Goal: Transaction & Acquisition: Purchase product/service

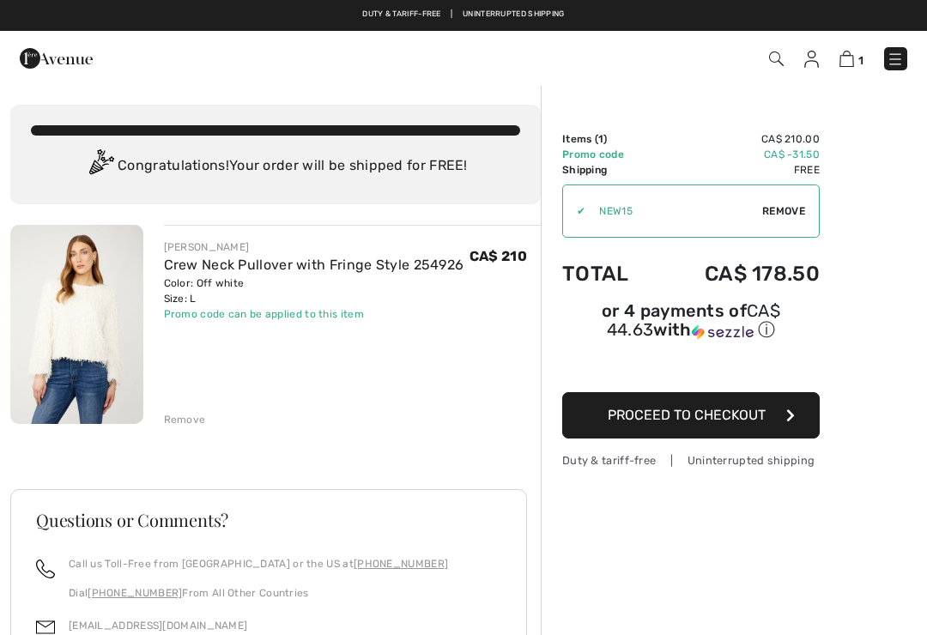
checkbox input "true"
click at [841, 87] on div "Order Summary Details Items ( 1 ) CA$ 210.00 Promo code CA$ -31.50 Shipping Fre…" at bounding box center [734, 483] width 386 height 798
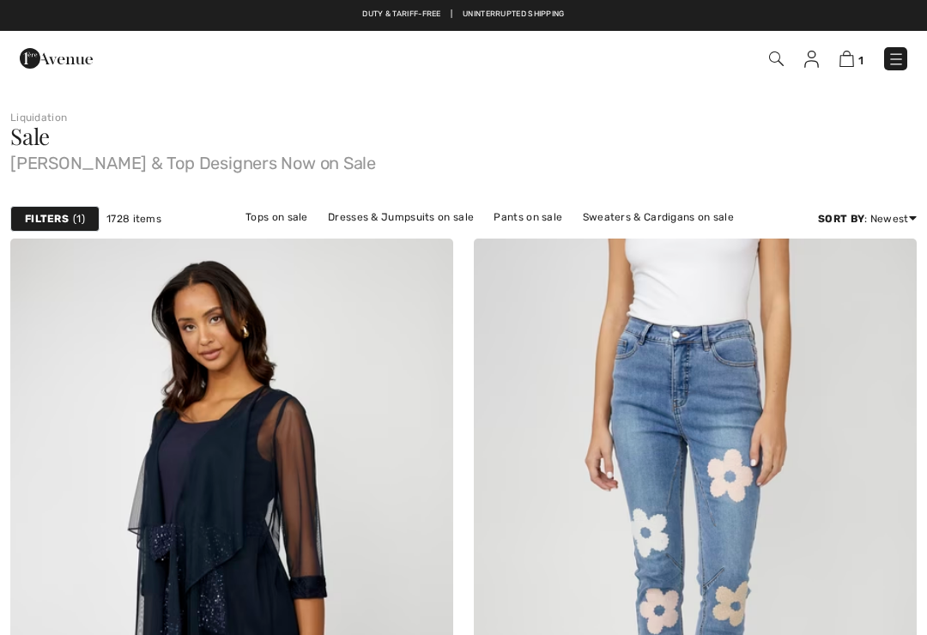
checkbox input "true"
click at [782, 61] on img at bounding box center [776, 59] width 15 height 15
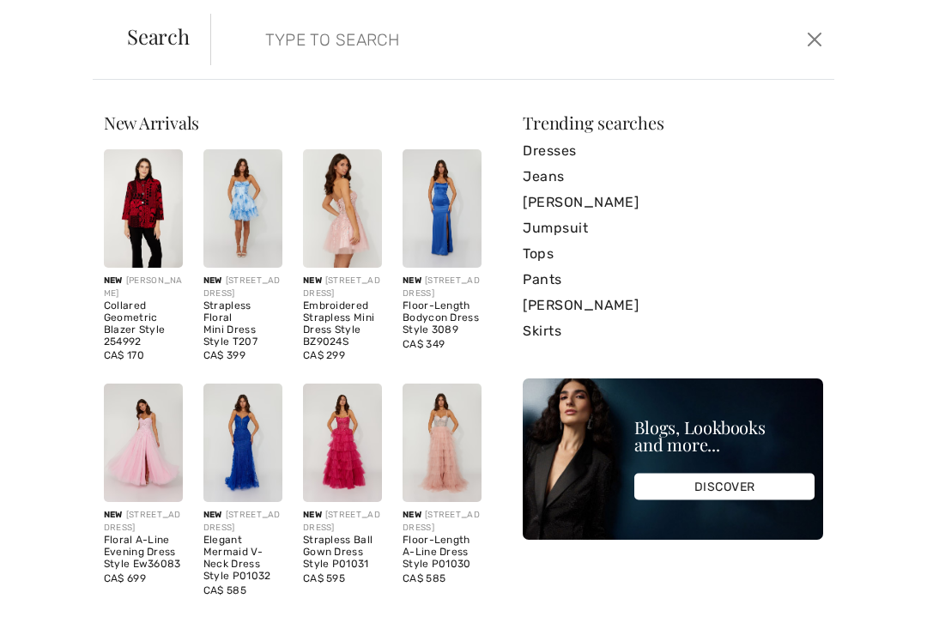
click at [294, 39] on input "search" at bounding box center [458, 40] width 413 height 52
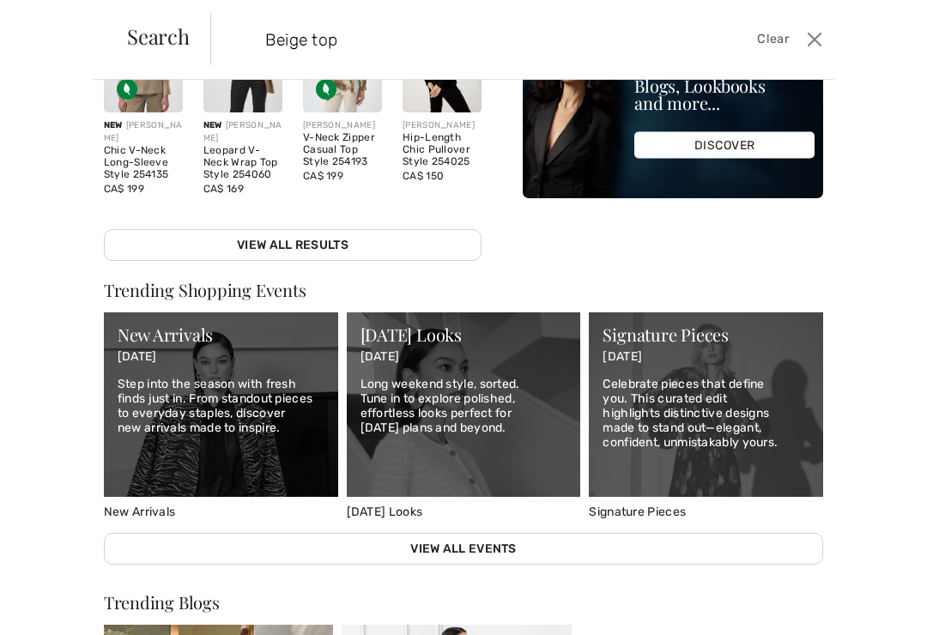
scroll to position [404, 0]
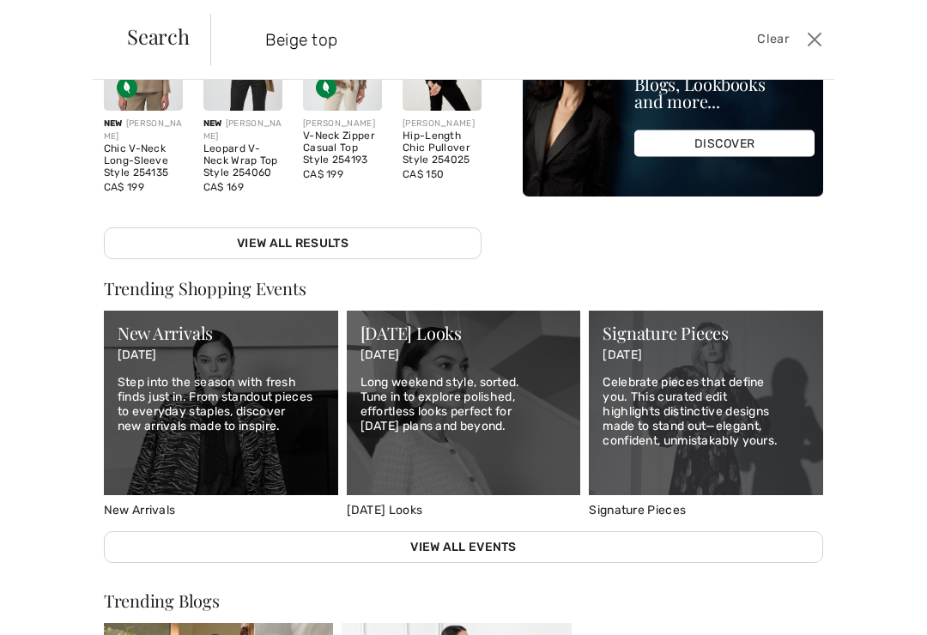
type input "Beige top"
click at [346, 240] on link "View All Results" at bounding box center [293, 244] width 378 height 32
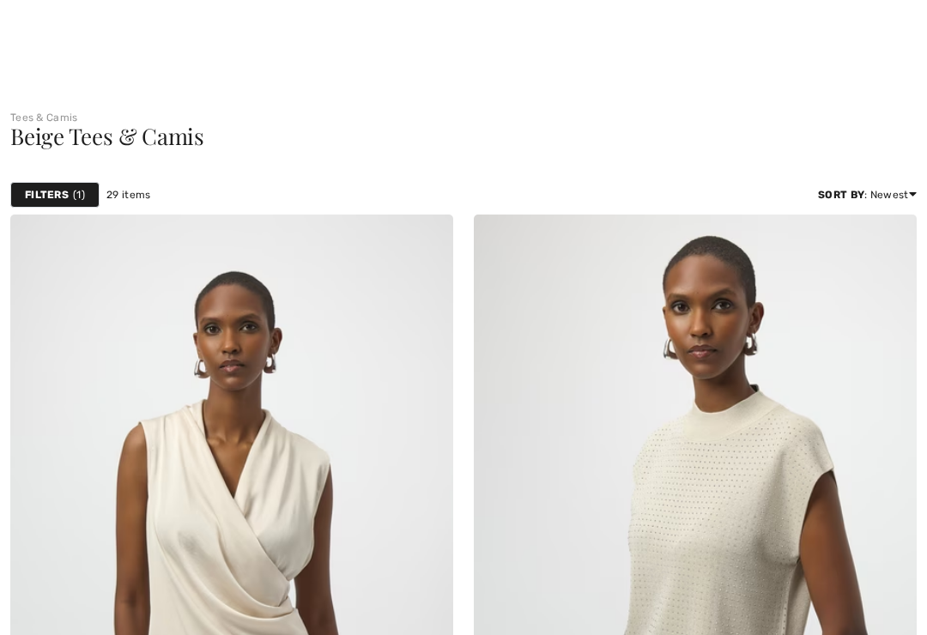
checkbox input "true"
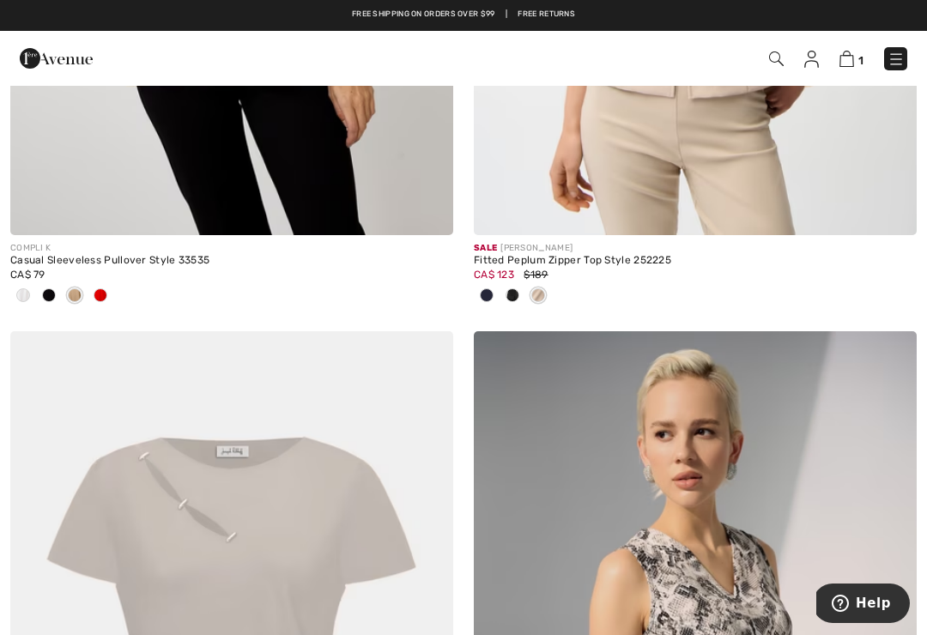
scroll to position [3685, 0]
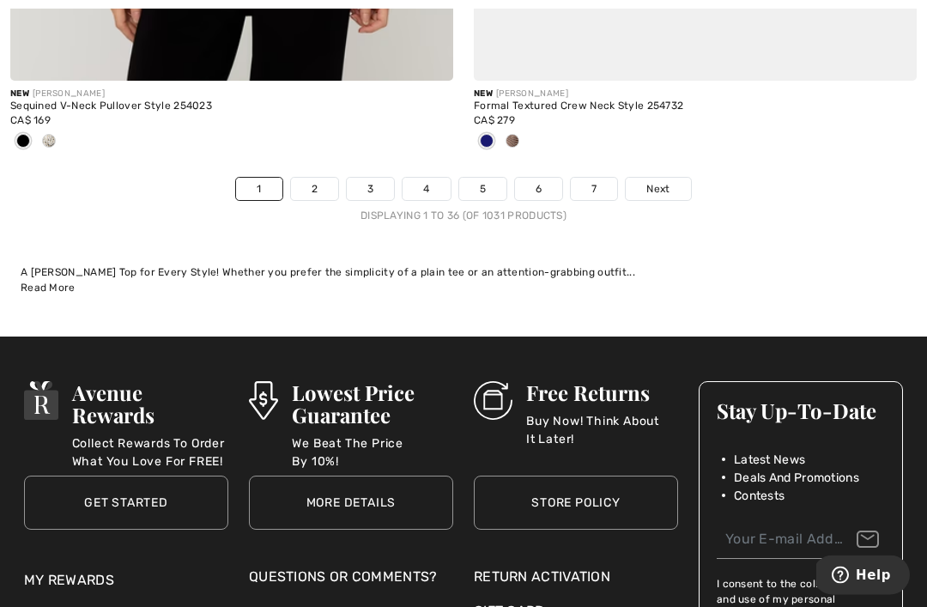
scroll to position [13883, 0]
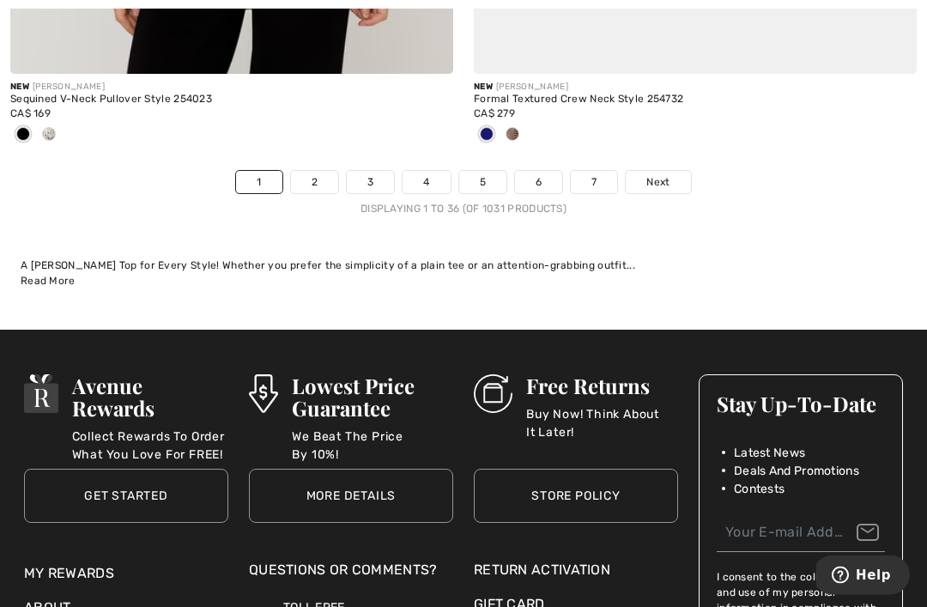
click at [667, 175] on span "Next" at bounding box center [658, 182] width 23 height 15
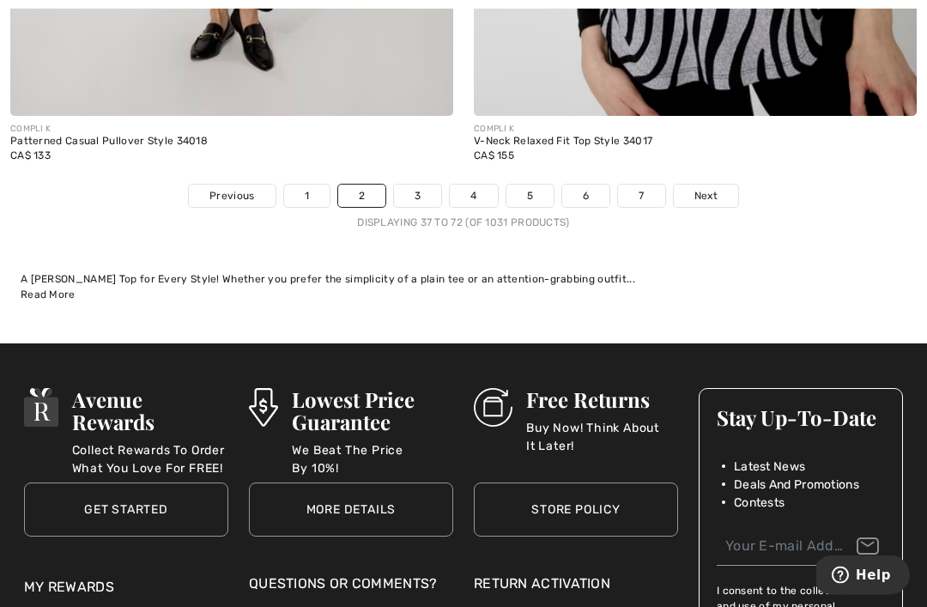
scroll to position [13858, 0]
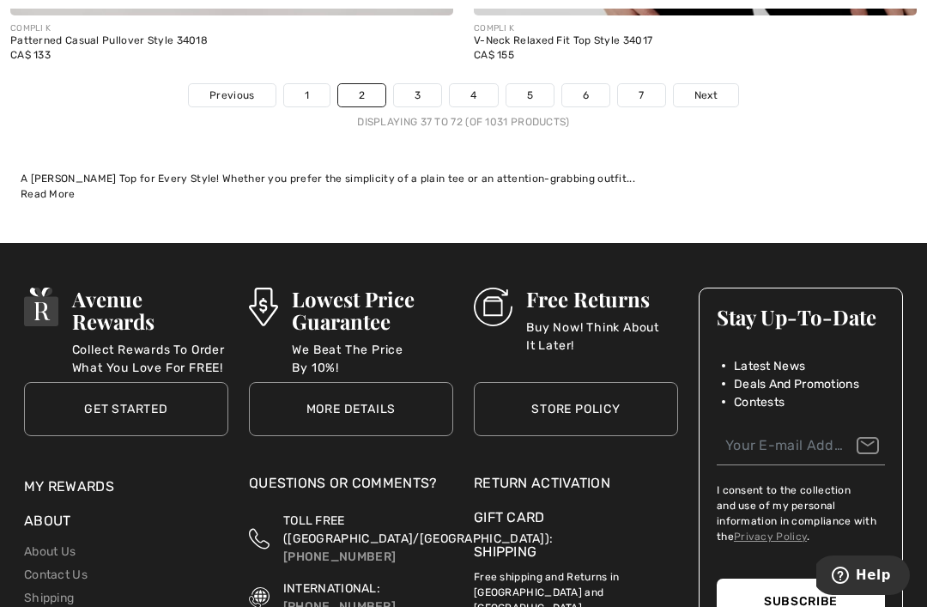
click at [711, 88] on span "Next" at bounding box center [706, 95] width 23 height 15
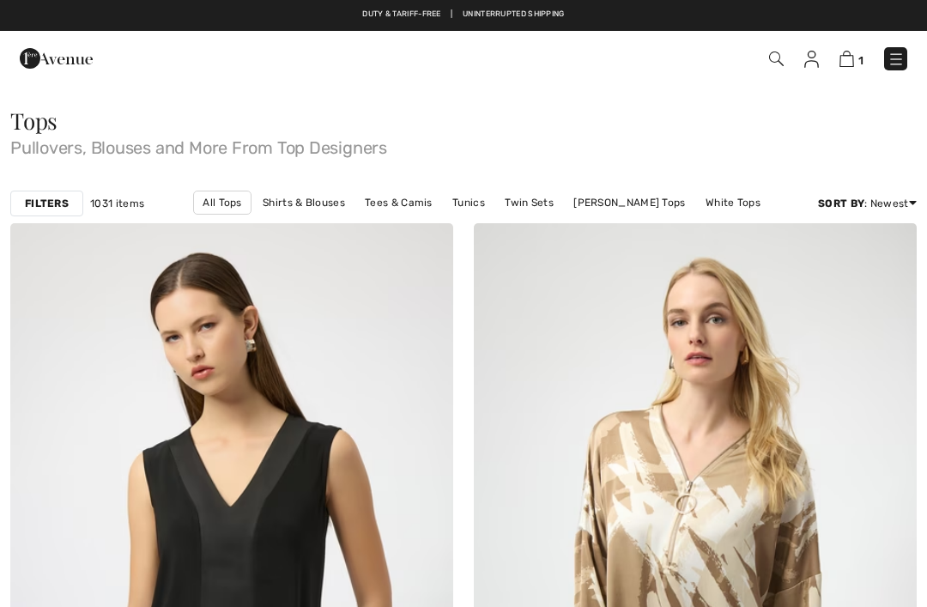
checkbox input "true"
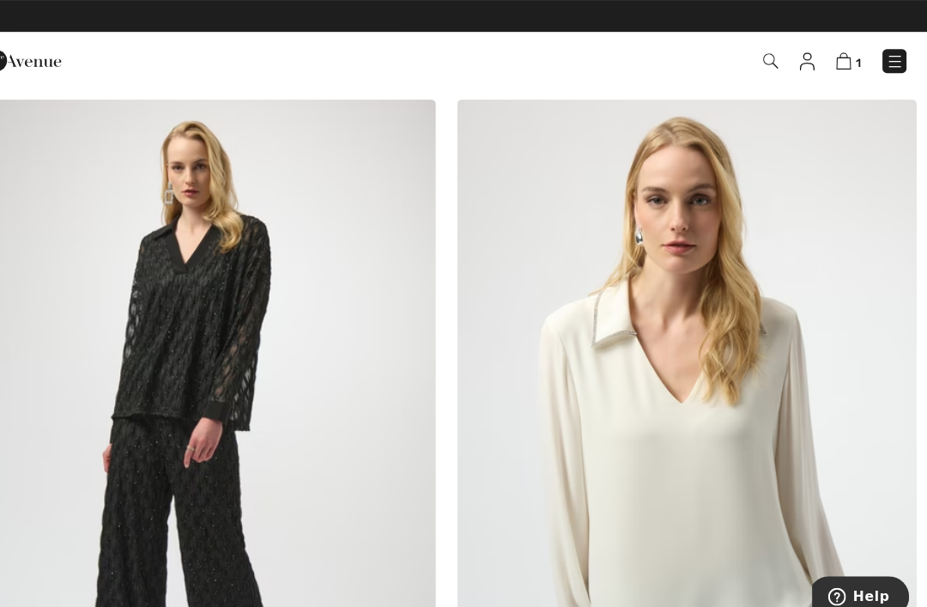
scroll to position [10745, 0]
click at [204, 355] on img at bounding box center [231, 429] width 443 height 665
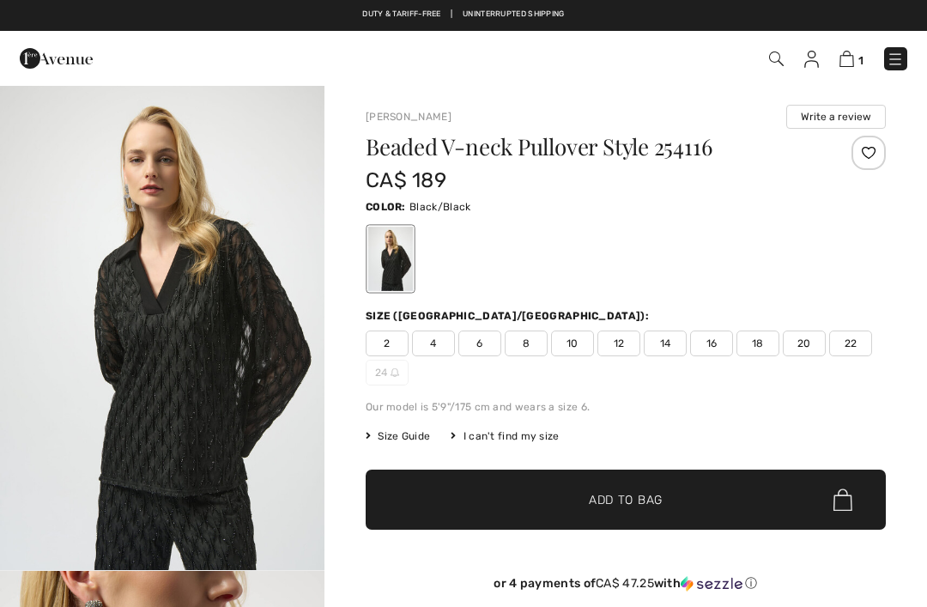
checkbox input "true"
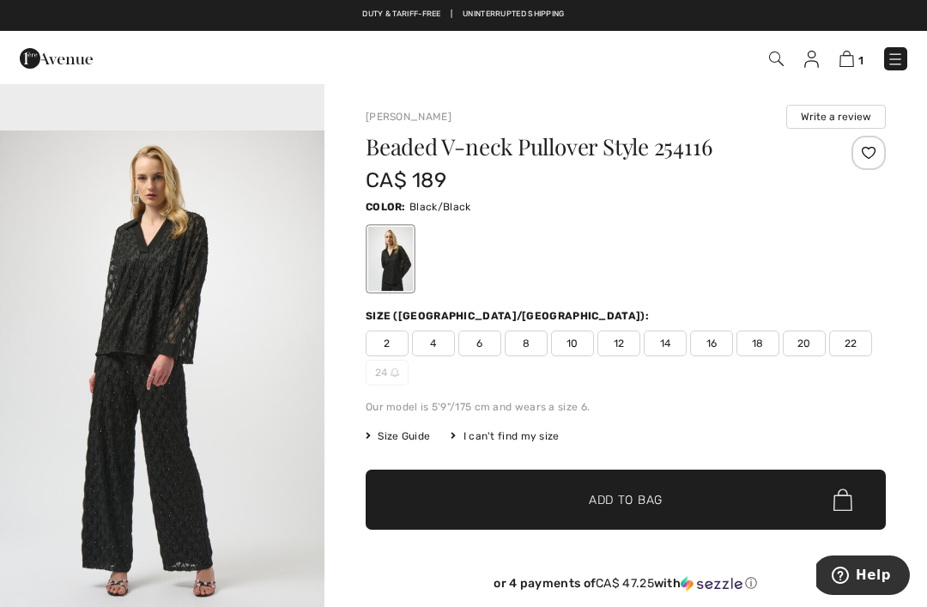
scroll to position [1510, 0]
click at [630, 340] on span "12" at bounding box center [619, 344] width 43 height 26
click at [647, 509] on span "✔ Added to Bag Add to Bag" at bounding box center [626, 500] width 520 height 60
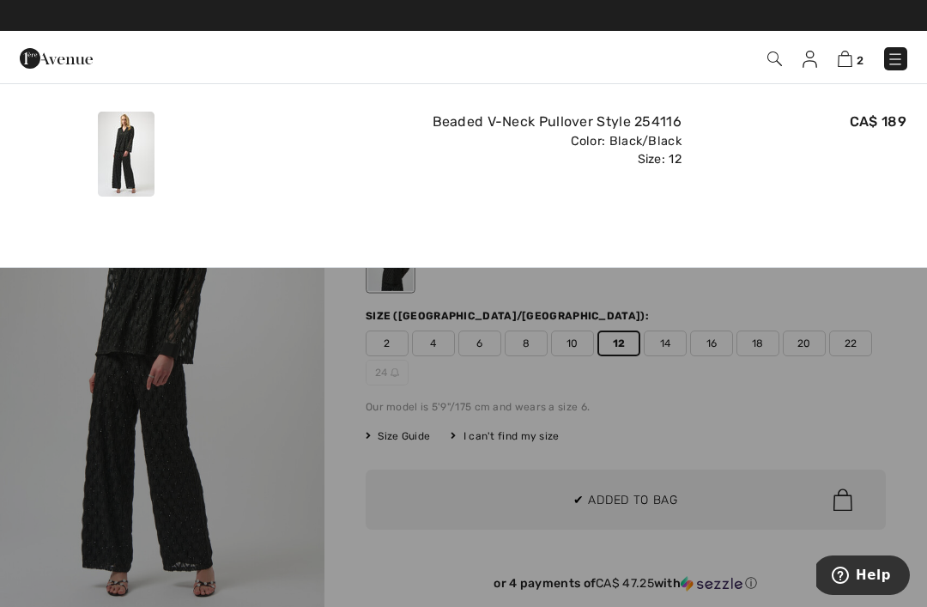
scroll to position [0, 0]
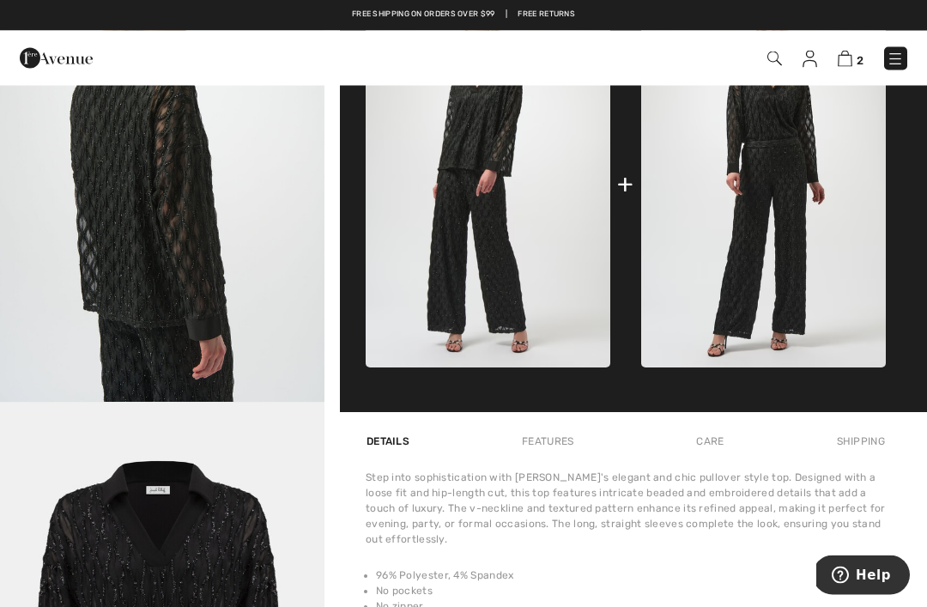
scroll to position [728, 0]
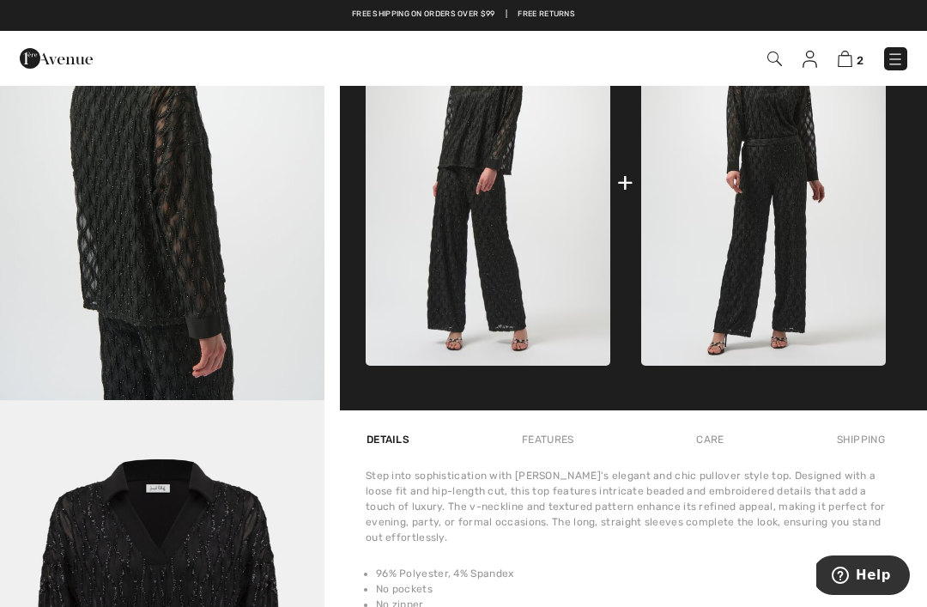
click at [803, 277] on img at bounding box center [763, 181] width 245 height 367
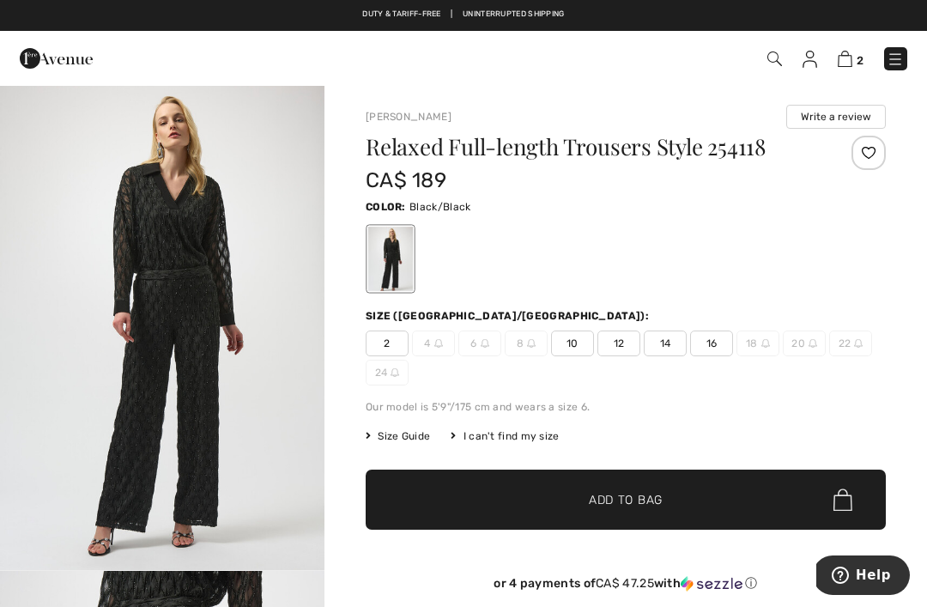
click at [626, 352] on span "12" at bounding box center [619, 344] width 43 height 26
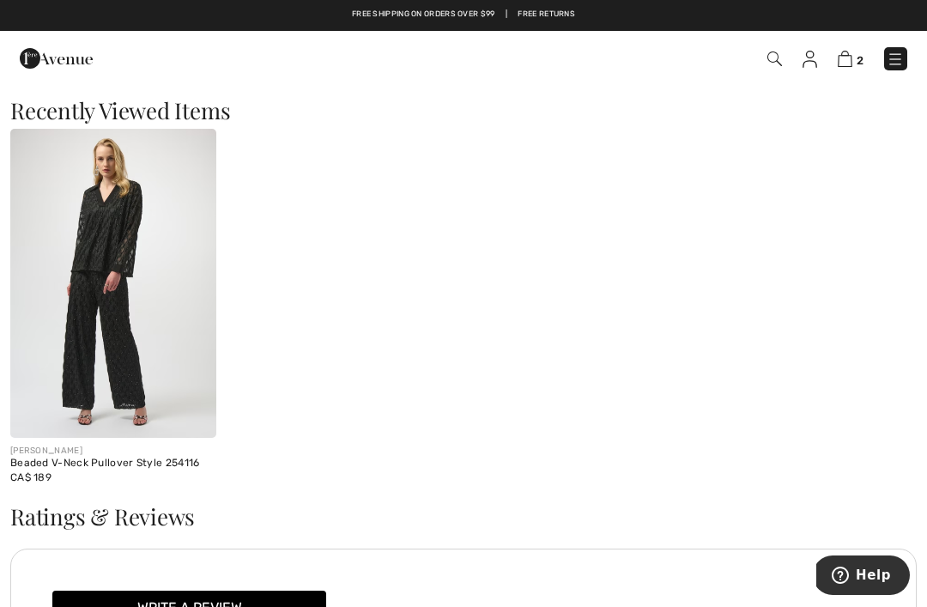
scroll to position [2446, 0]
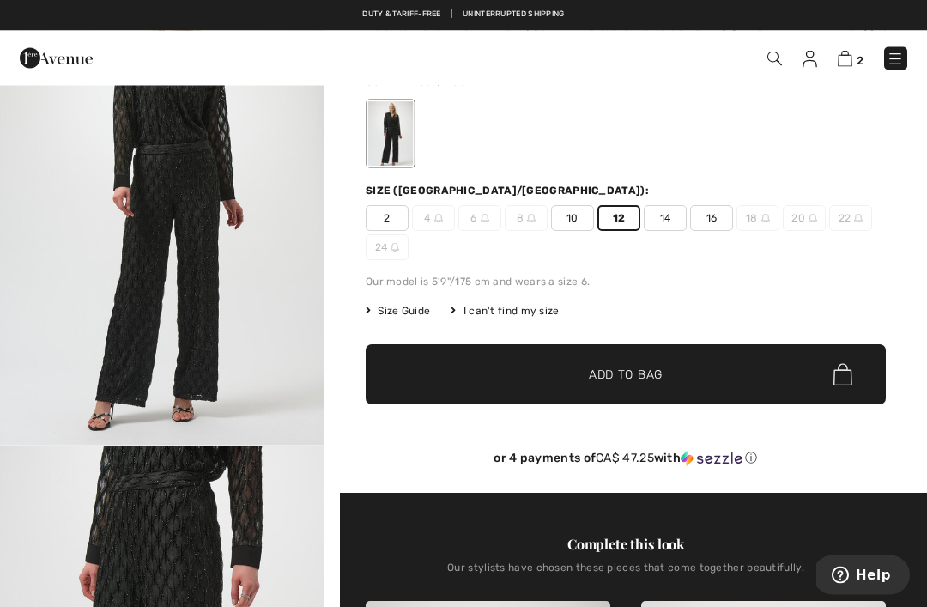
click at [744, 372] on span "✔ Added to Bag Add to Bag" at bounding box center [626, 375] width 520 height 60
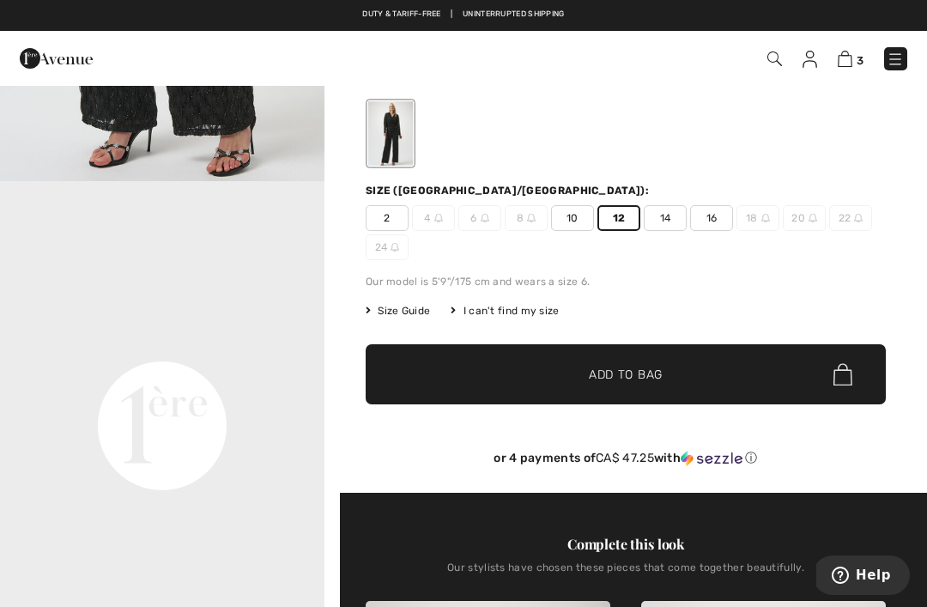
scroll to position [751, 0]
click at [313, 343] on video "Your browser does not support the video tag." at bounding box center [162, 262] width 325 height 162
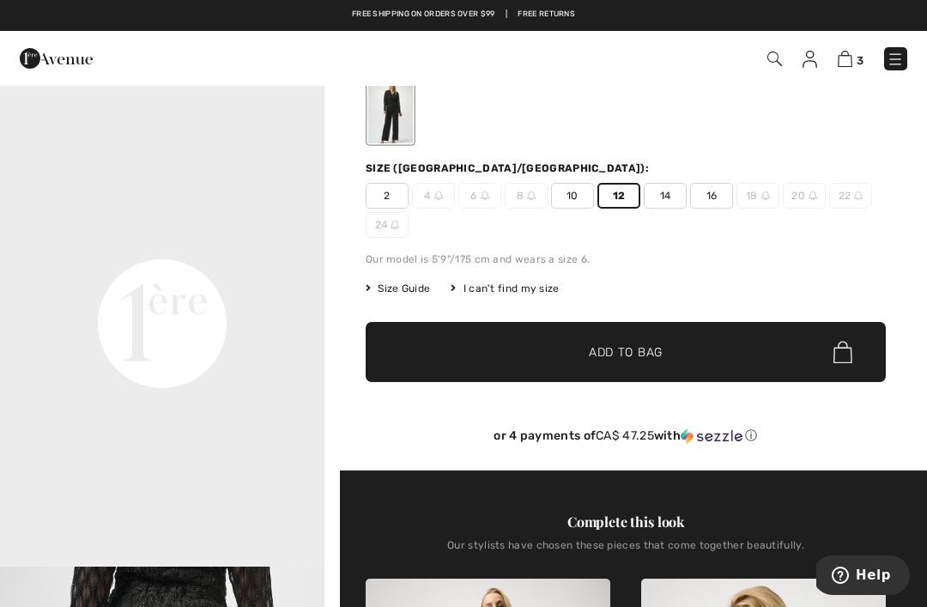
scroll to position [0, 0]
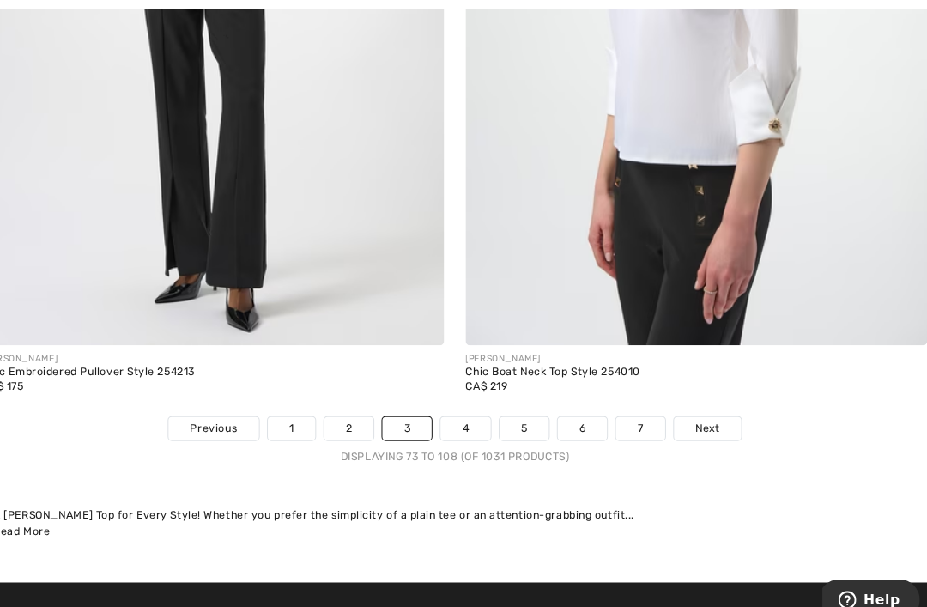
scroll to position [13400, 0]
click at [695, 404] on span "Next" at bounding box center [706, 411] width 23 height 15
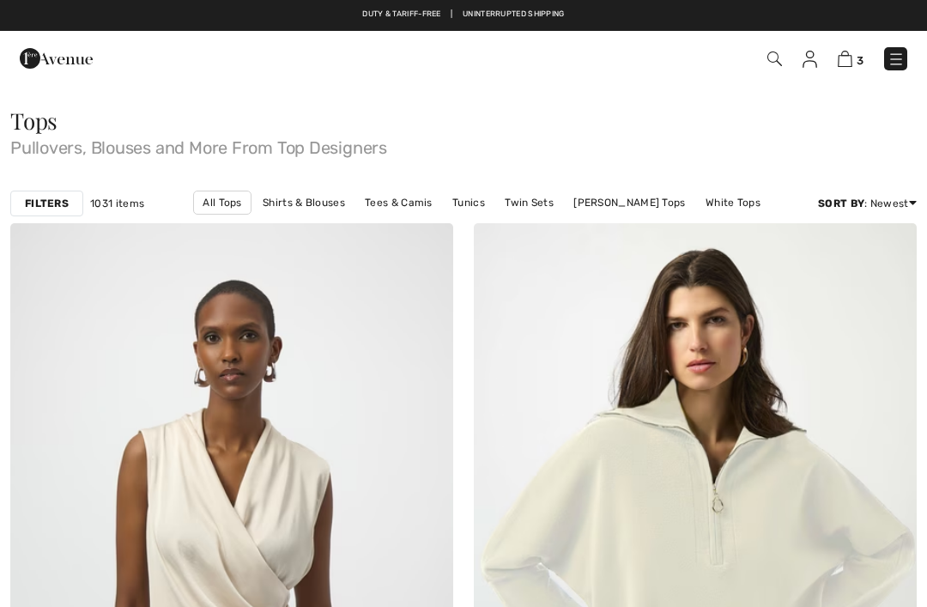
checkbox input "true"
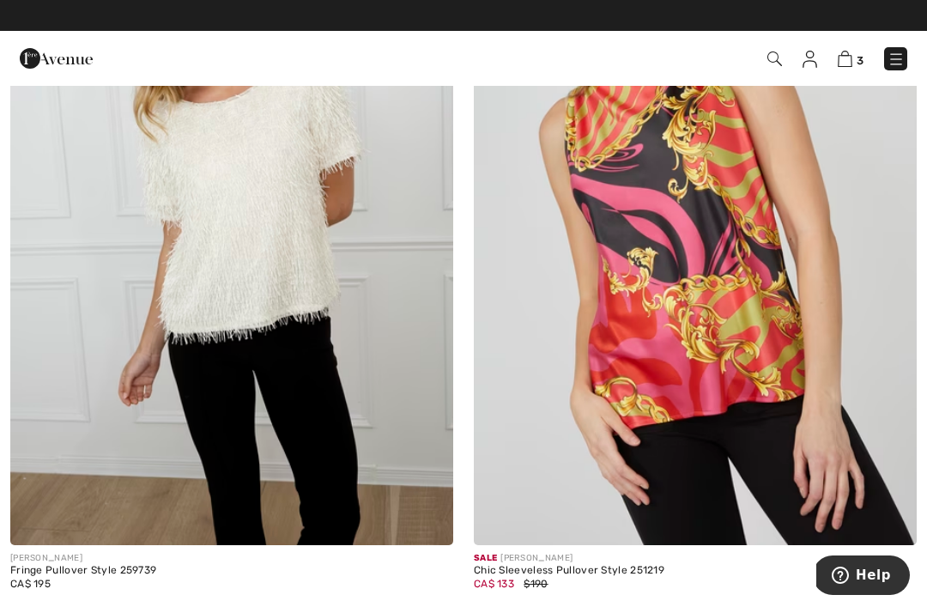
scroll to position [6463, 0]
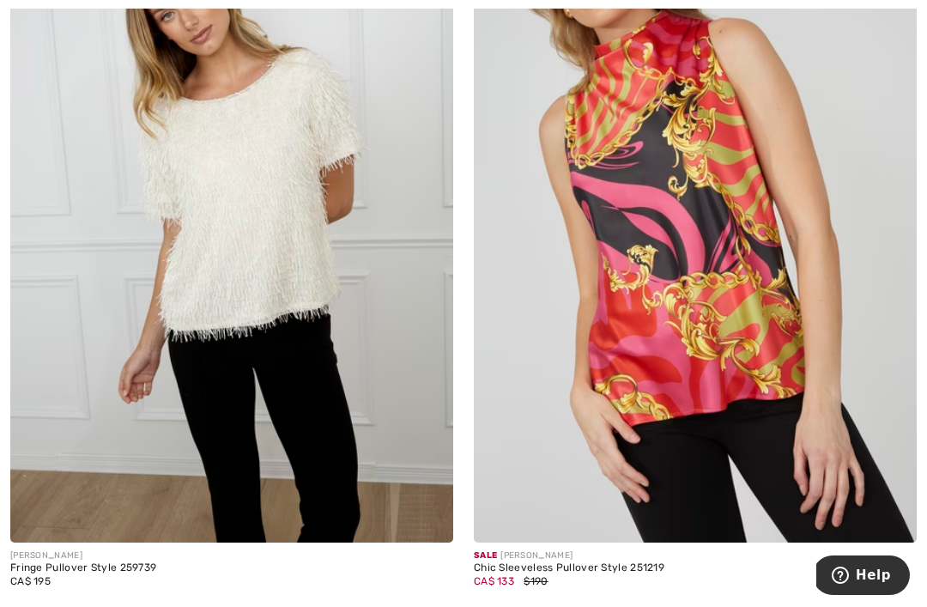
click at [203, 191] on img at bounding box center [231, 210] width 443 height 665
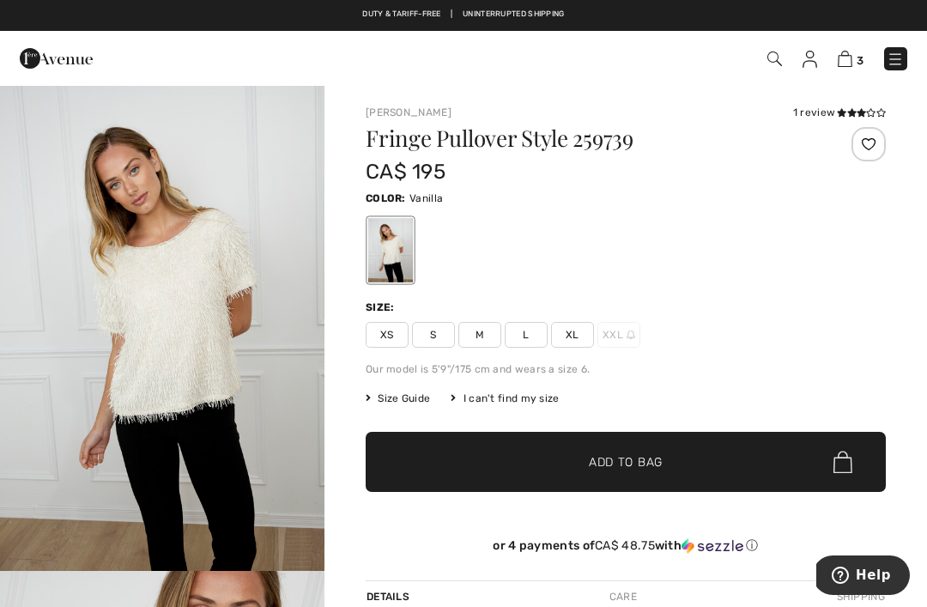
click at [804, 334] on div "XS S M L XL XXL" at bounding box center [626, 335] width 520 height 26
click at [532, 342] on span "L" at bounding box center [526, 335] width 43 height 26
click at [396, 401] on span "Size Guide" at bounding box center [398, 398] width 64 height 15
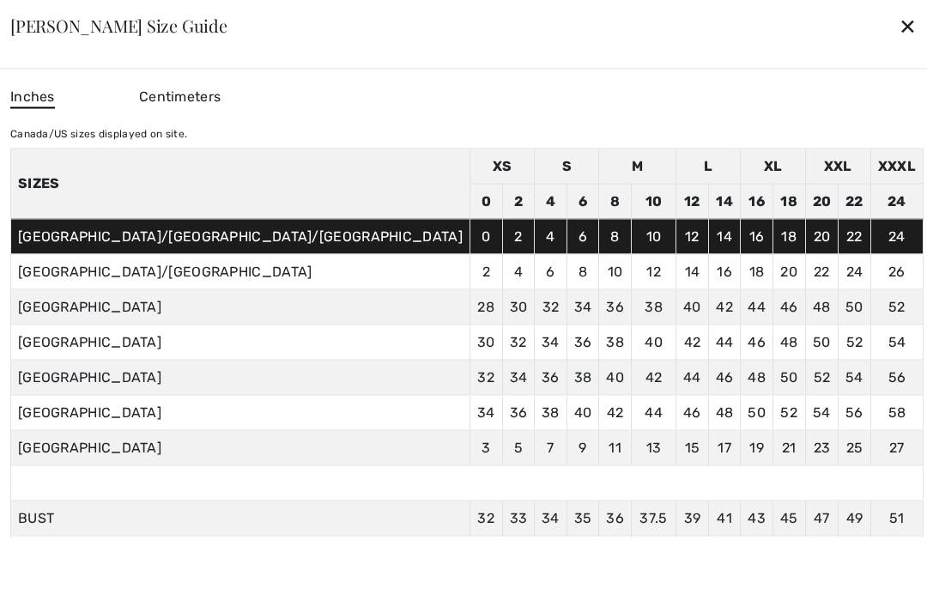
click at [899, 33] on div "✕" at bounding box center [908, 26] width 18 height 36
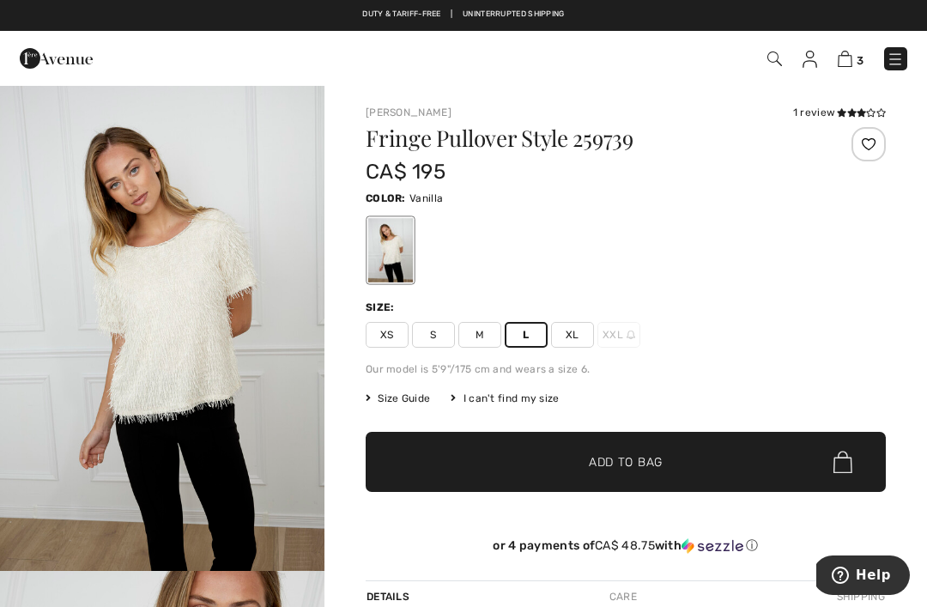
click at [645, 457] on span "Add to Bag" at bounding box center [626, 462] width 74 height 18
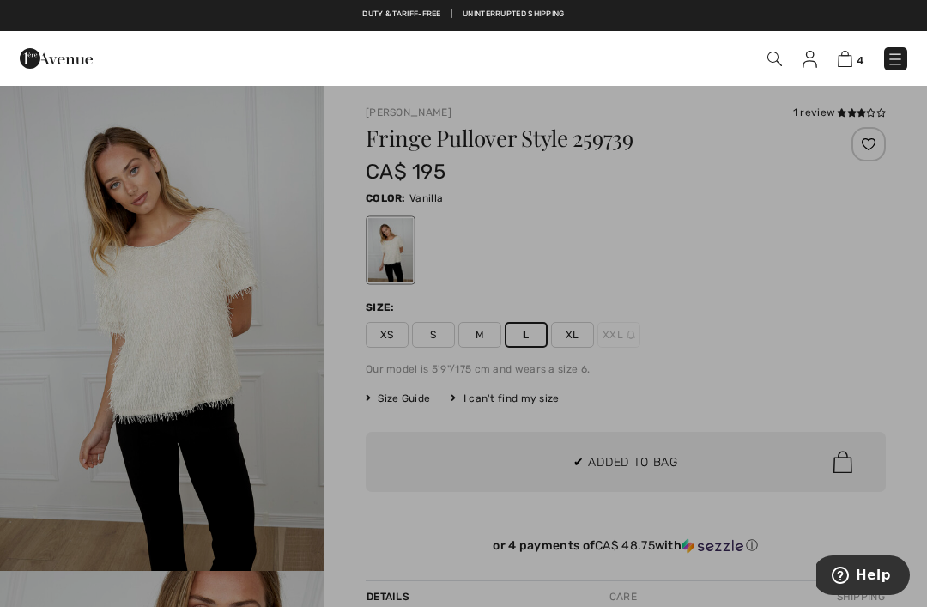
click at [744, 379] on div at bounding box center [463, 303] width 927 height 607
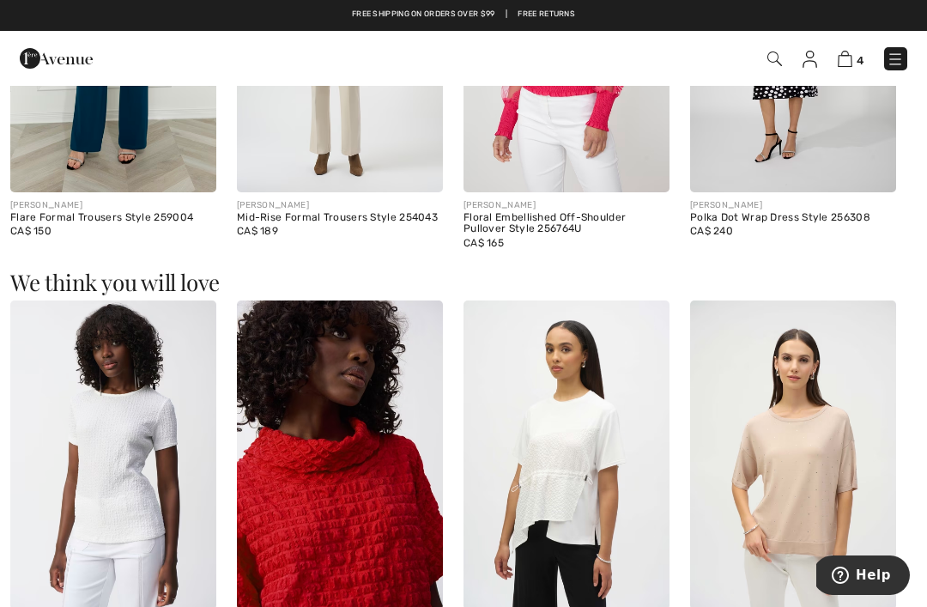
scroll to position [1139, 0]
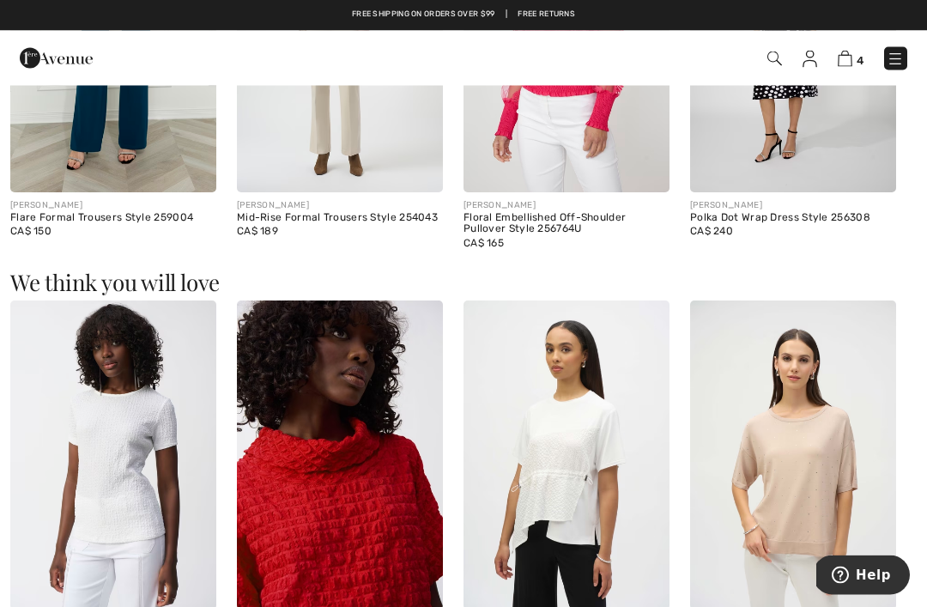
click at [583, 471] on img at bounding box center [567, 455] width 206 height 309
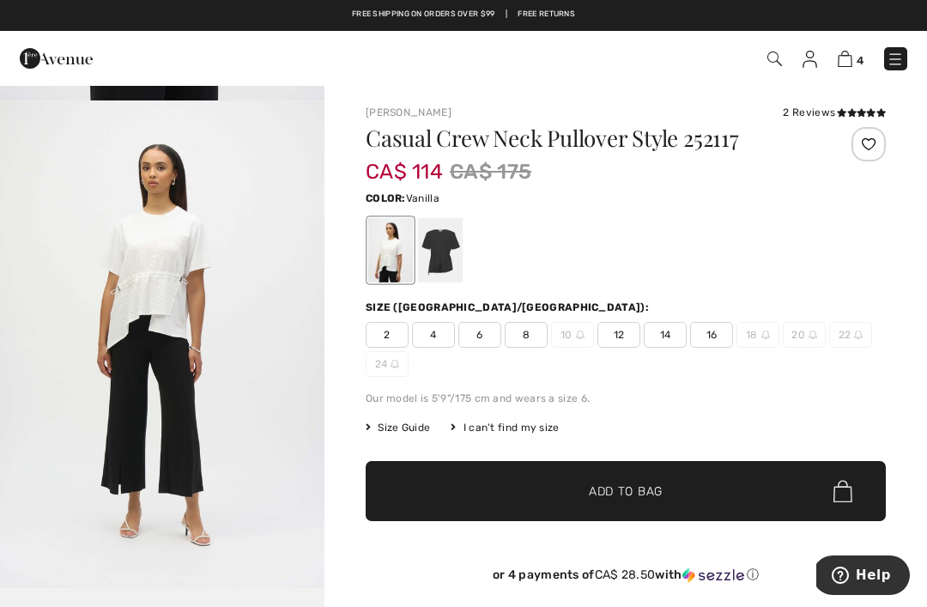
click at [846, 62] on img at bounding box center [845, 59] width 15 height 16
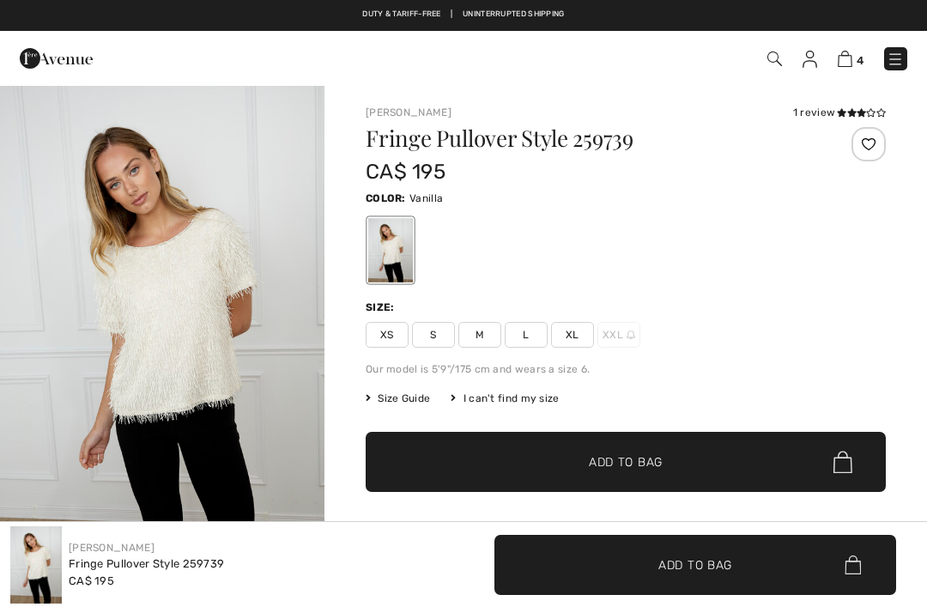
checkbox input "true"
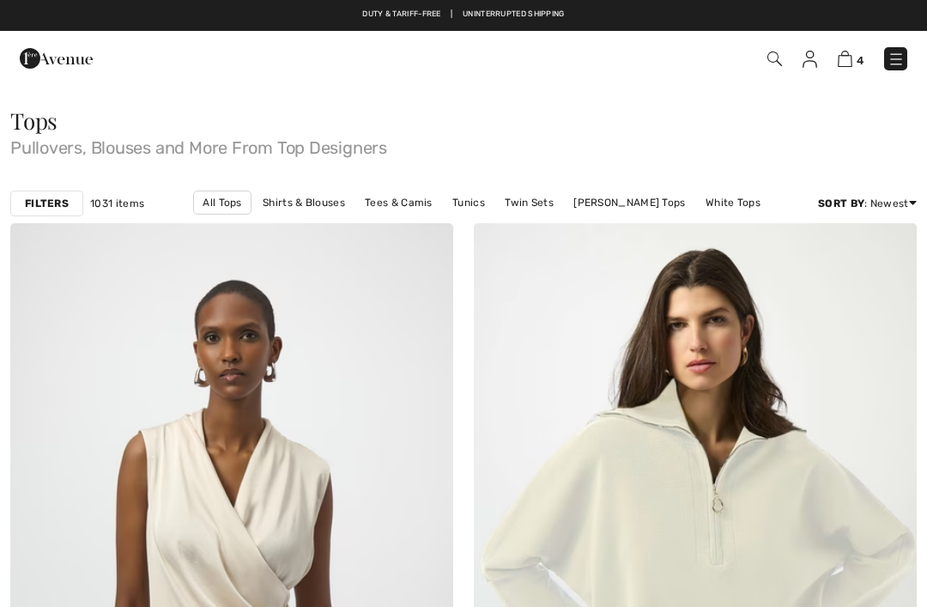
checkbox input "true"
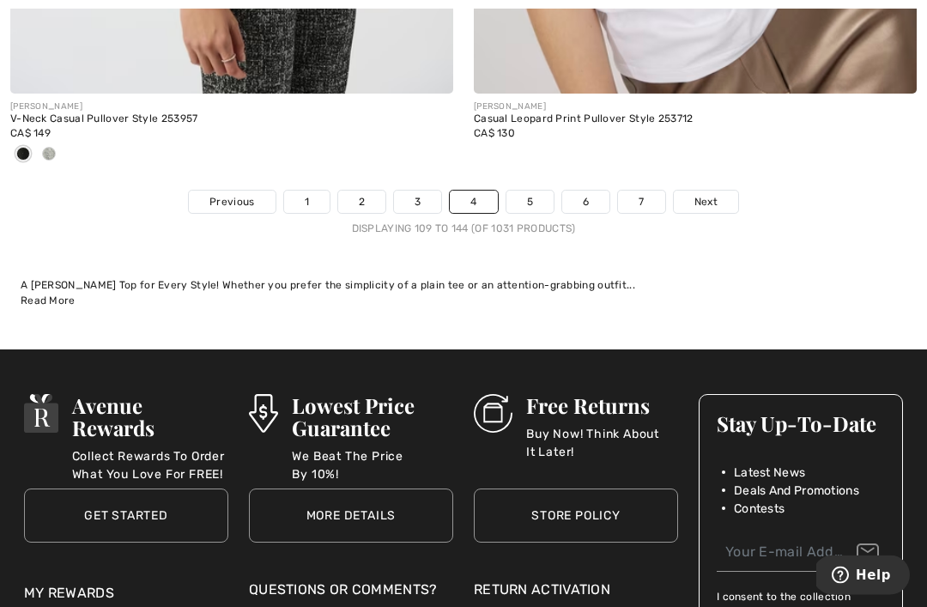
scroll to position [13808, 0]
click at [709, 200] on link "Next" at bounding box center [706, 202] width 64 height 22
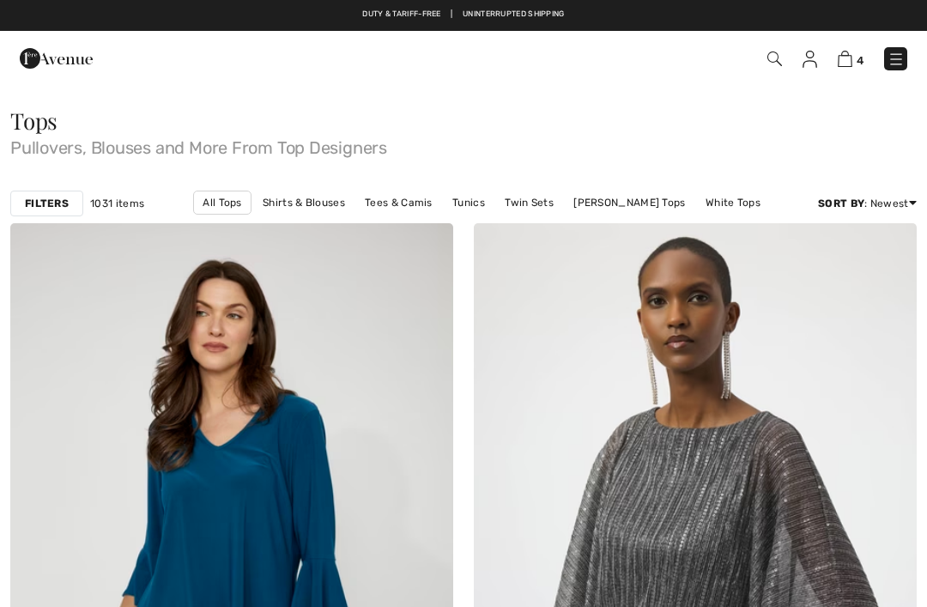
checkbox input "true"
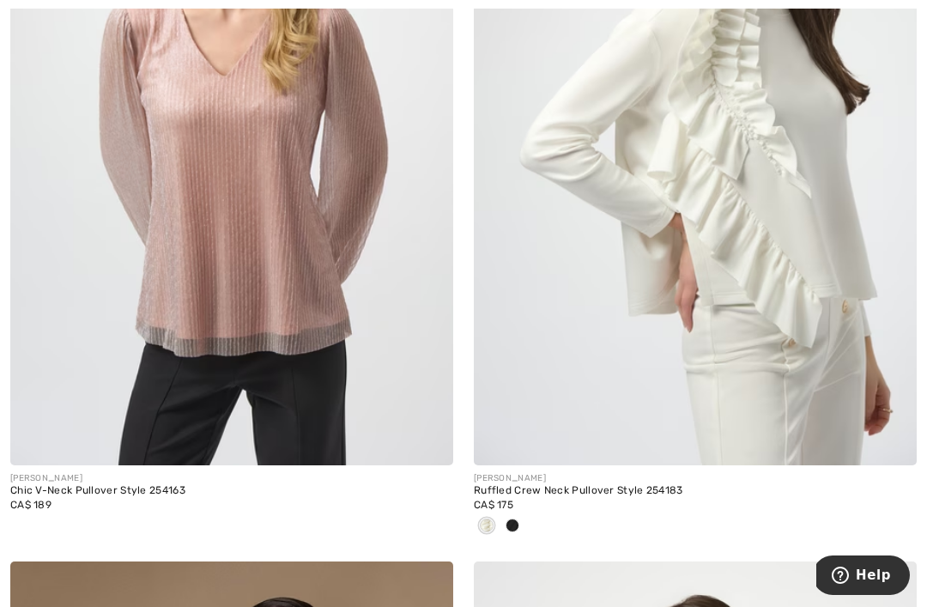
scroll to position [1162, 0]
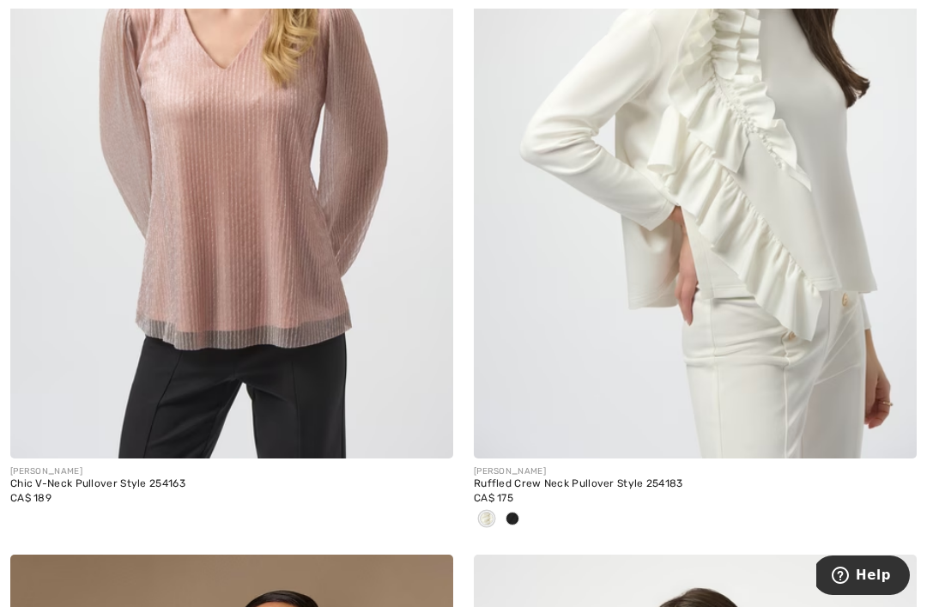
click at [836, 273] on img at bounding box center [695, 126] width 443 height 665
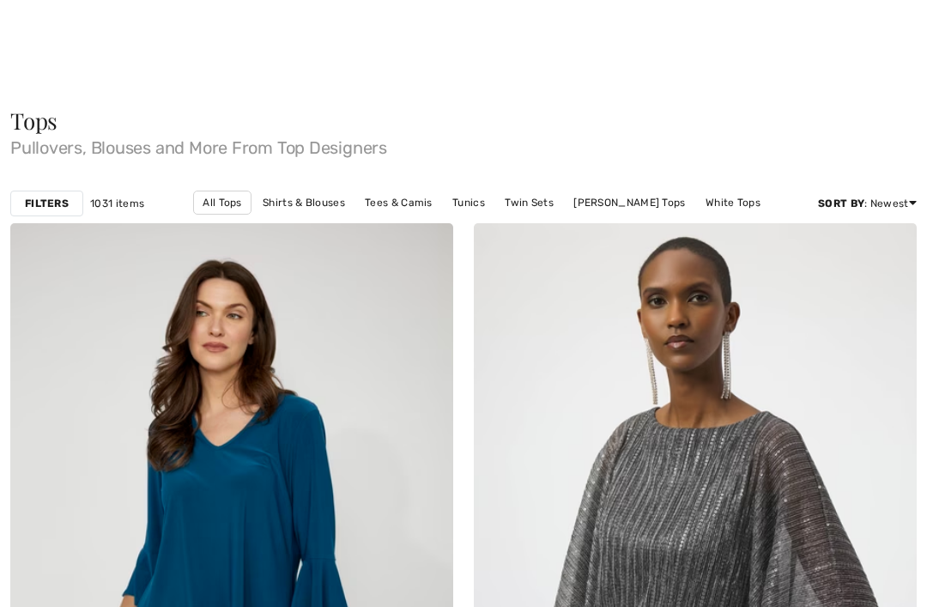
checkbox input "true"
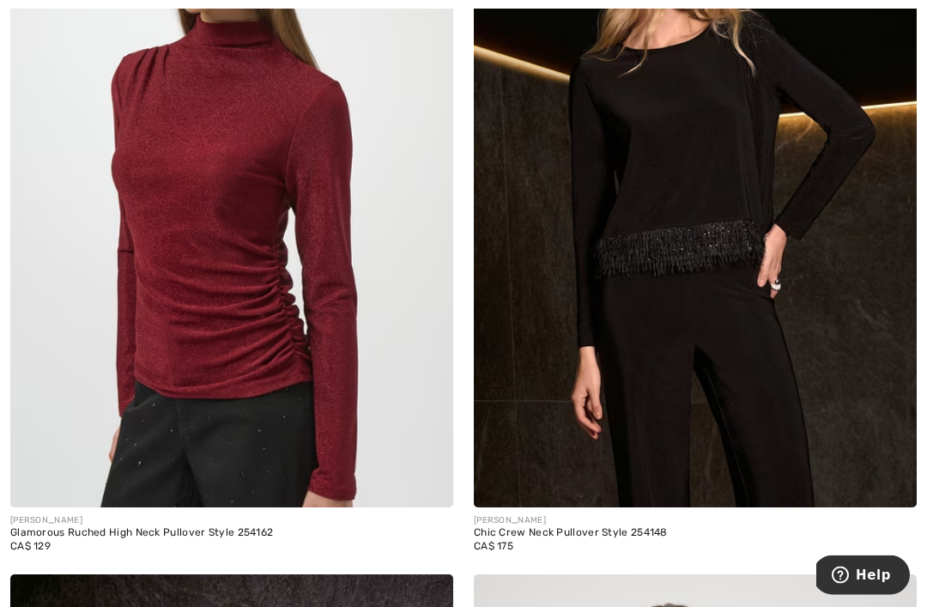
scroll to position [11198, 0]
click at [770, 363] on img at bounding box center [695, 175] width 443 height 665
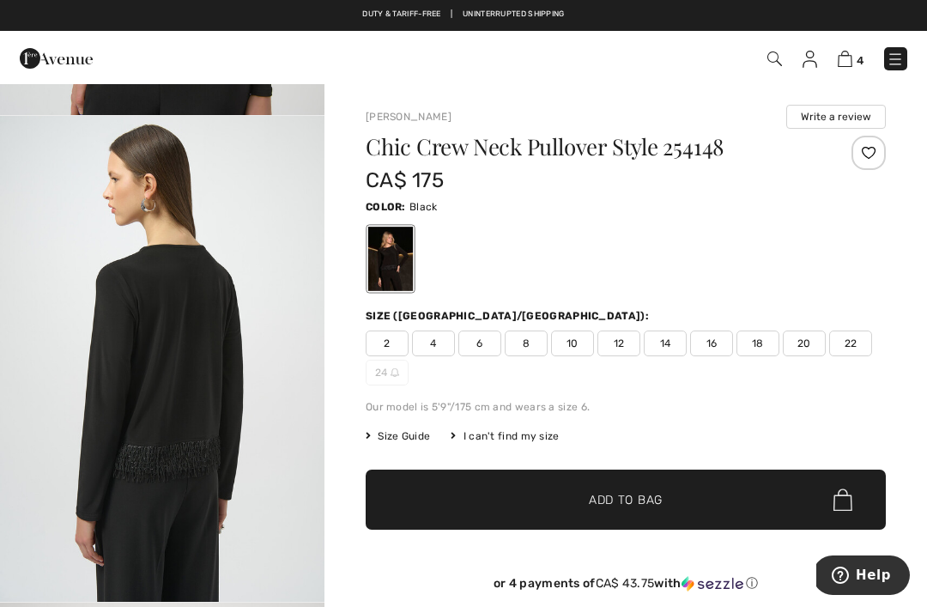
scroll to position [2012, 0]
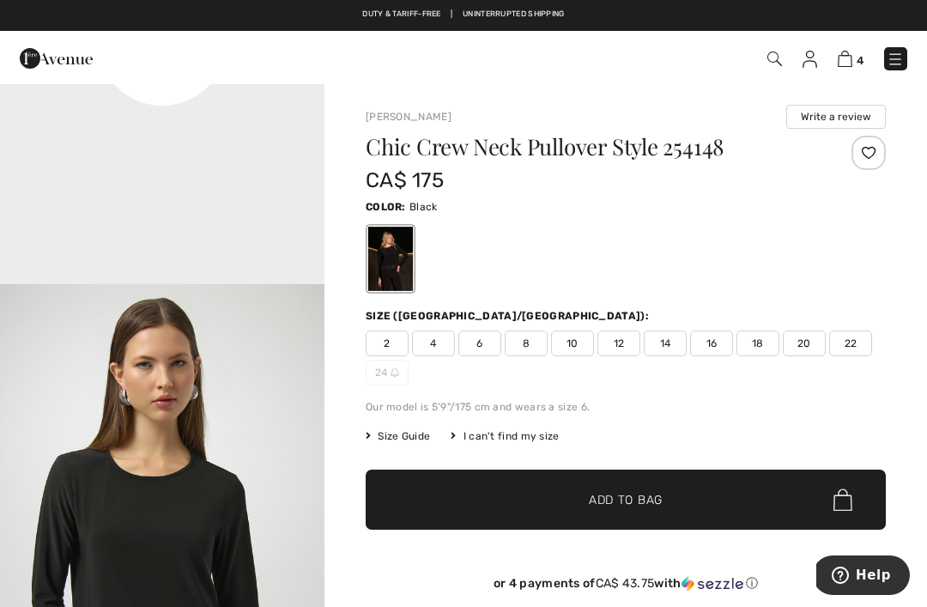
click at [631, 340] on span "12" at bounding box center [619, 344] width 43 height 26
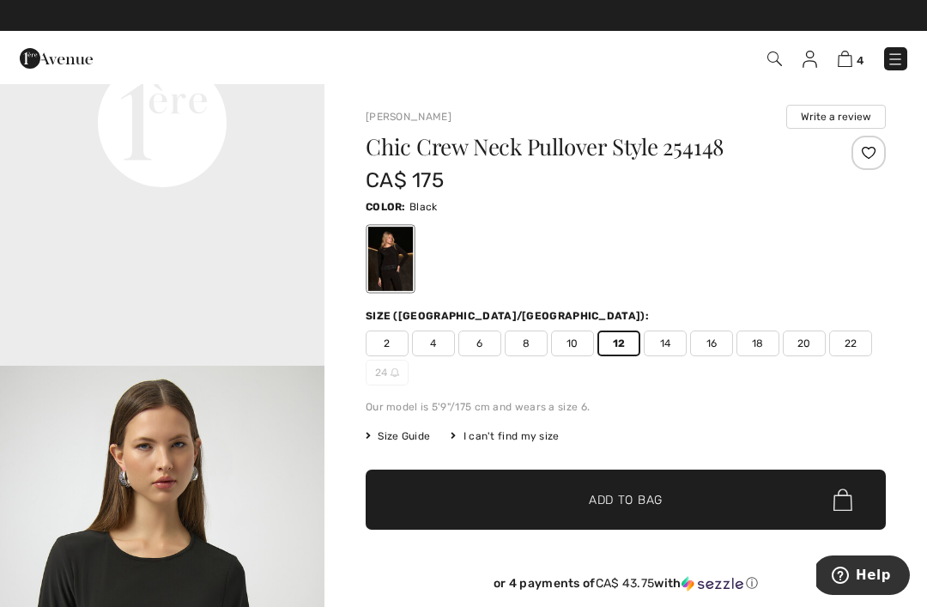
scroll to position [1178, 0]
click at [647, 504] on span "Add to Bag" at bounding box center [626, 500] width 74 height 18
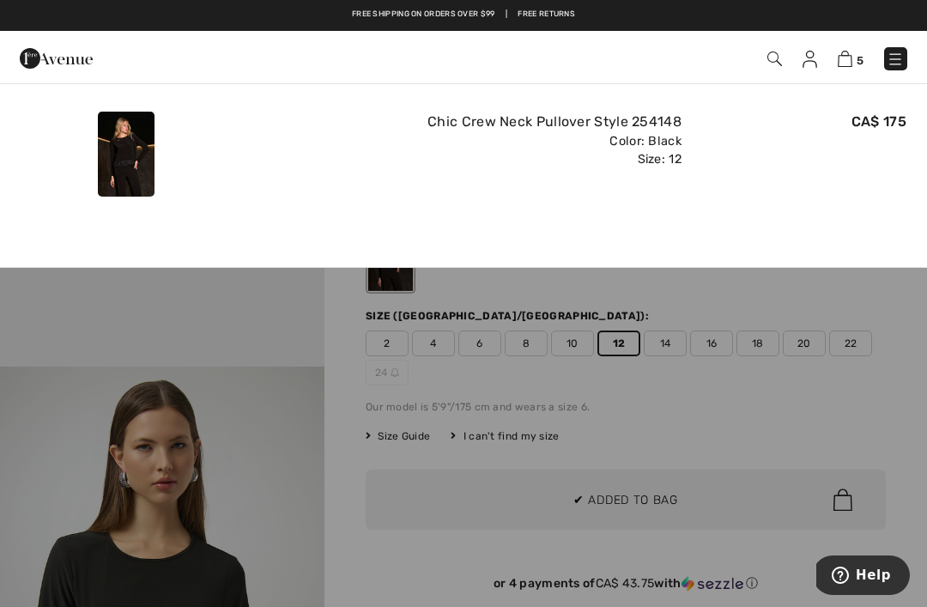
scroll to position [0, 0]
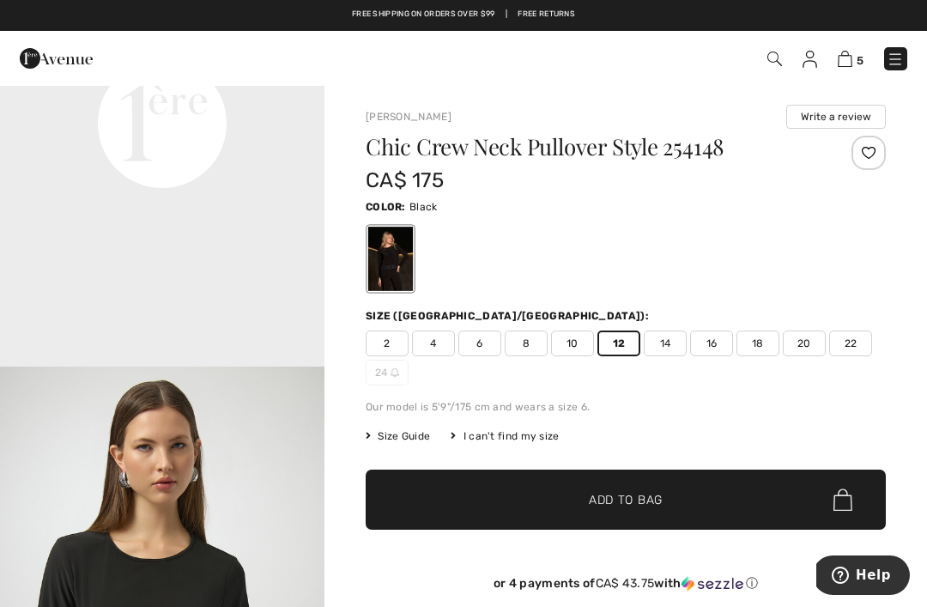
click at [805, 231] on div at bounding box center [626, 258] width 520 height 71
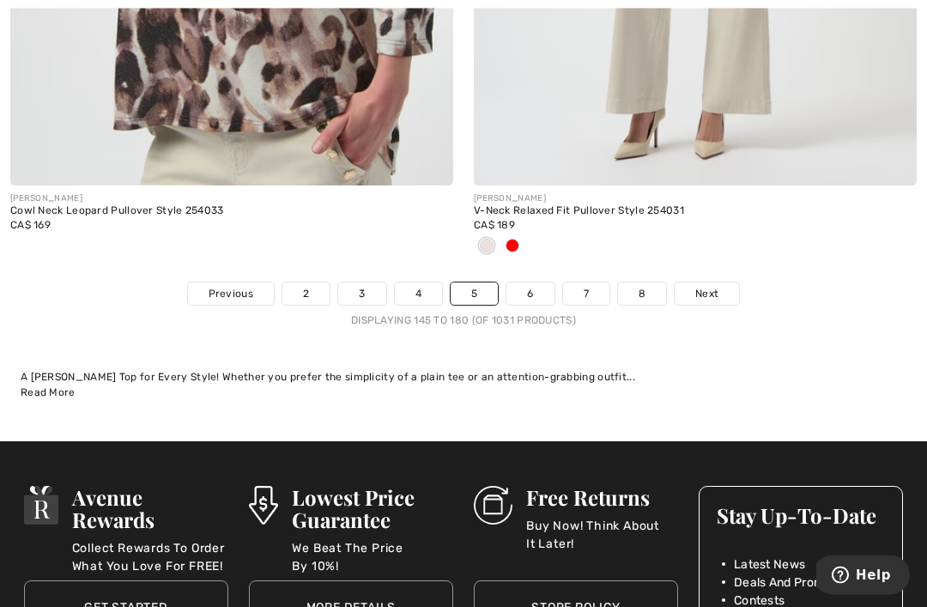
scroll to position [13716, 0]
click at [541, 288] on link "6" at bounding box center [530, 293] width 47 height 22
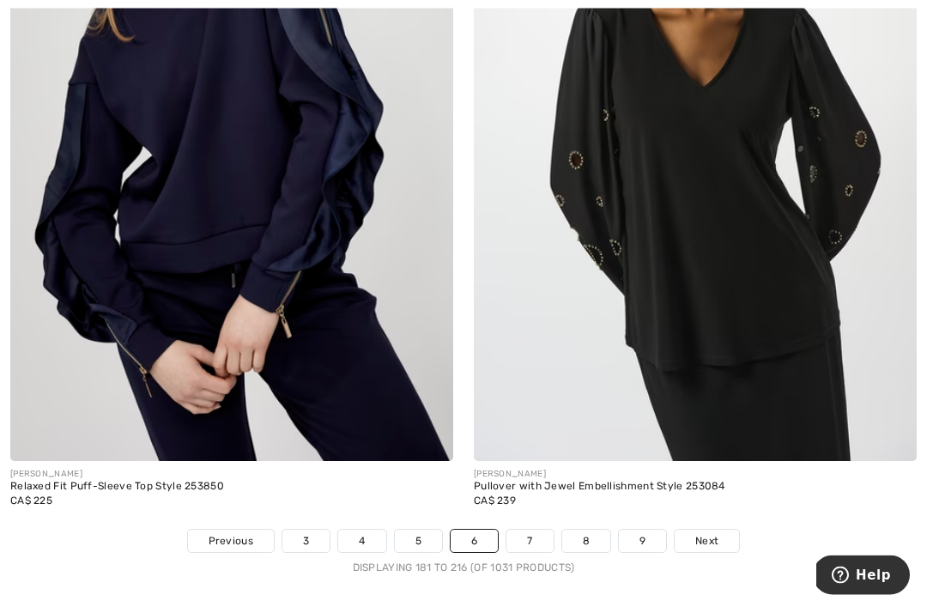
scroll to position [13304, 0]
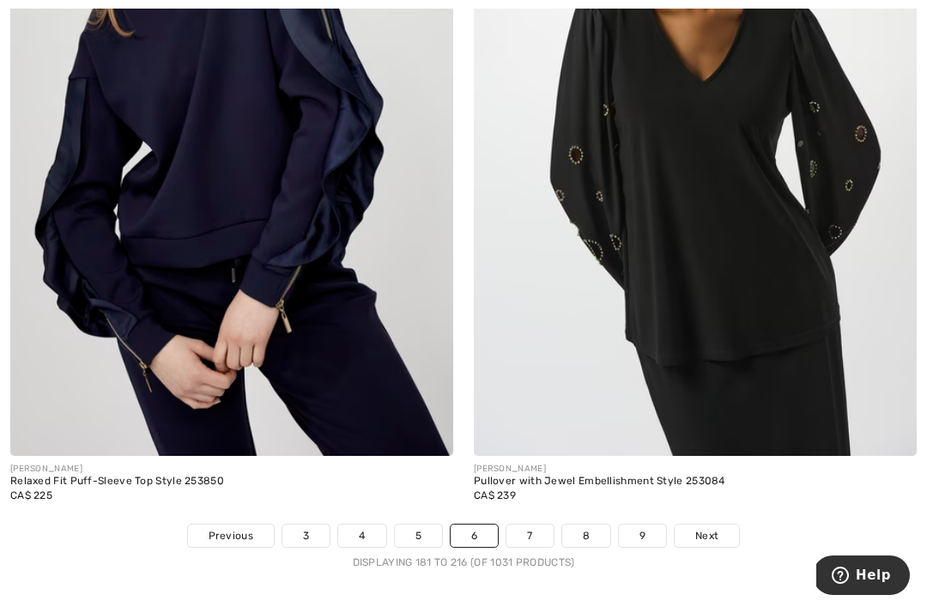
click at [710, 525] on link "Next" at bounding box center [707, 536] width 64 height 22
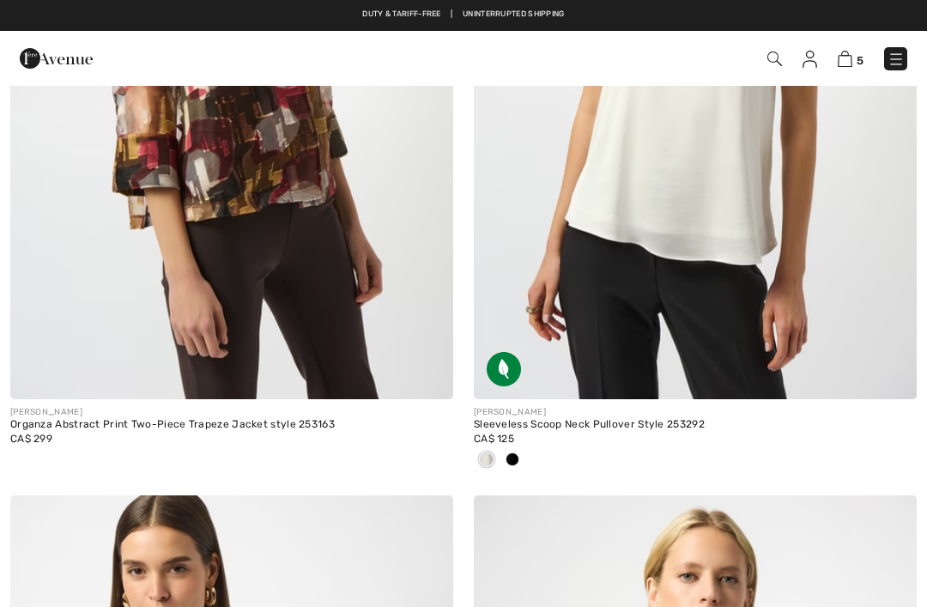
checkbox input "true"
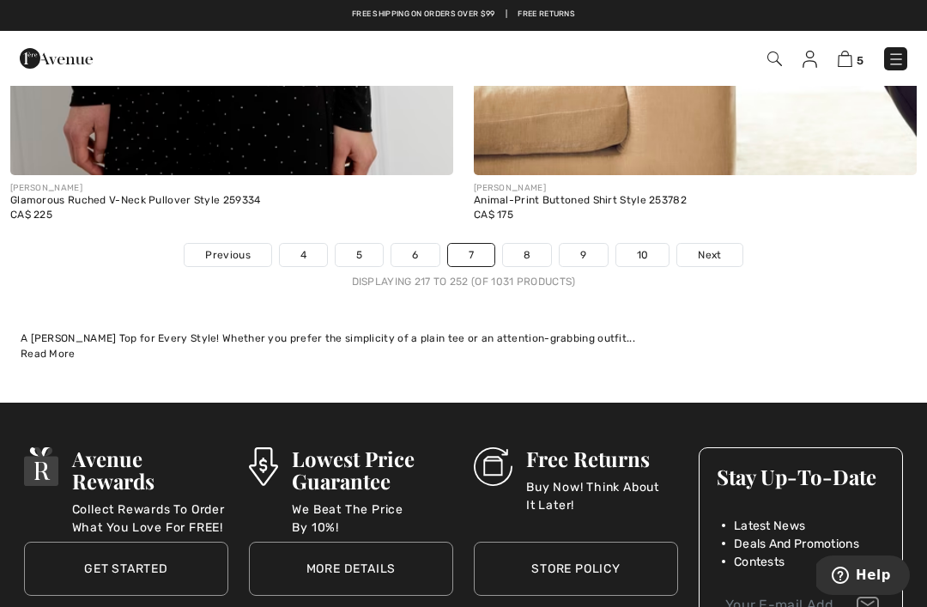
scroll to position [13782, 0]
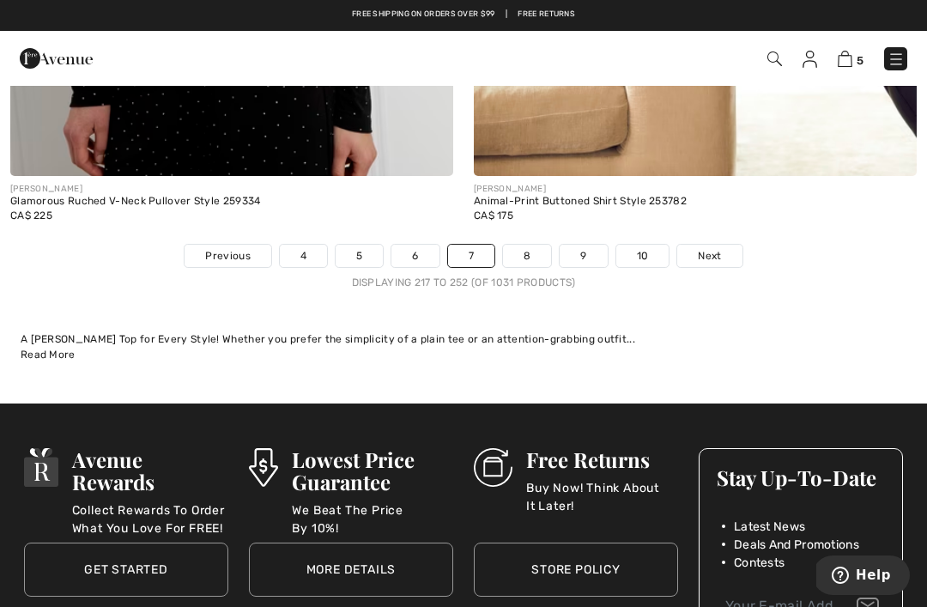
click at [714, 248] on span "Next" at bounding box center [709, 255] width 23 height 15
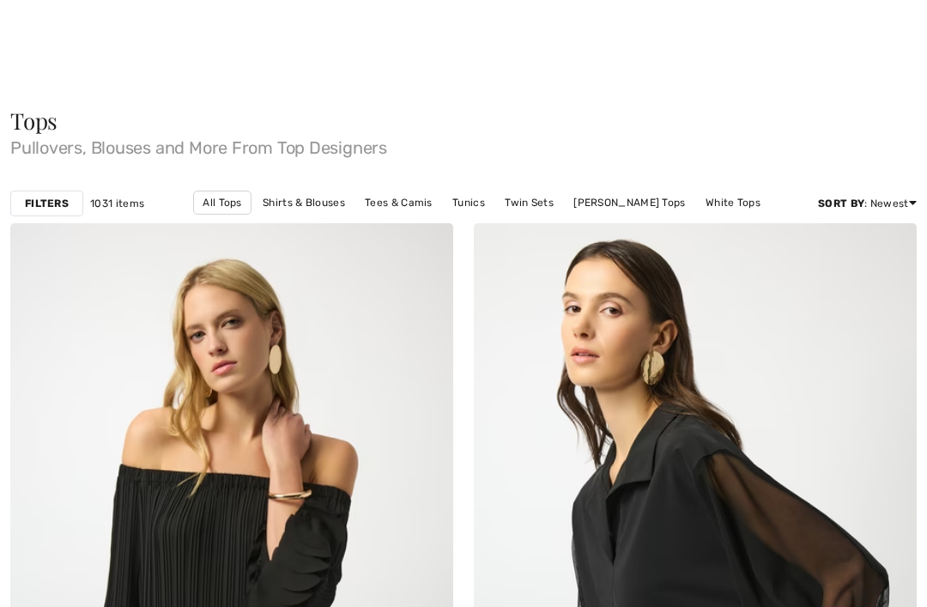
checkbox input "true"
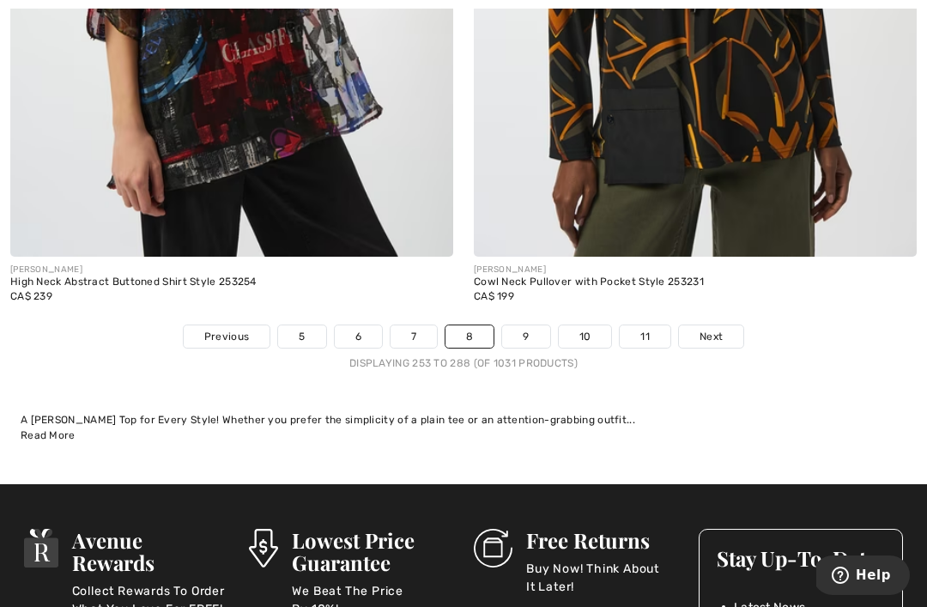
scroll to position [13556, 0]
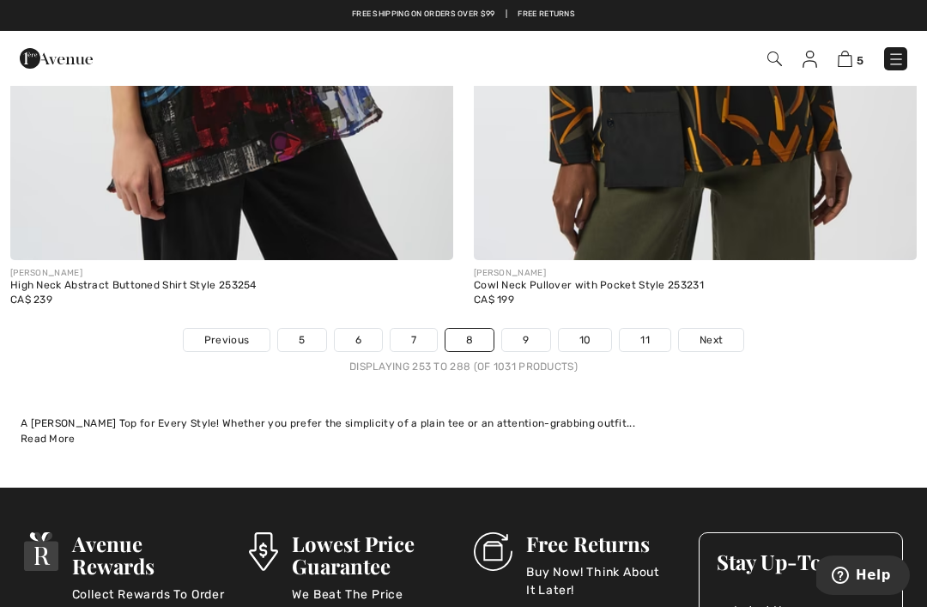
click at [532, 329] on link "9" at bounding box center [525, 340] width 47 height 22
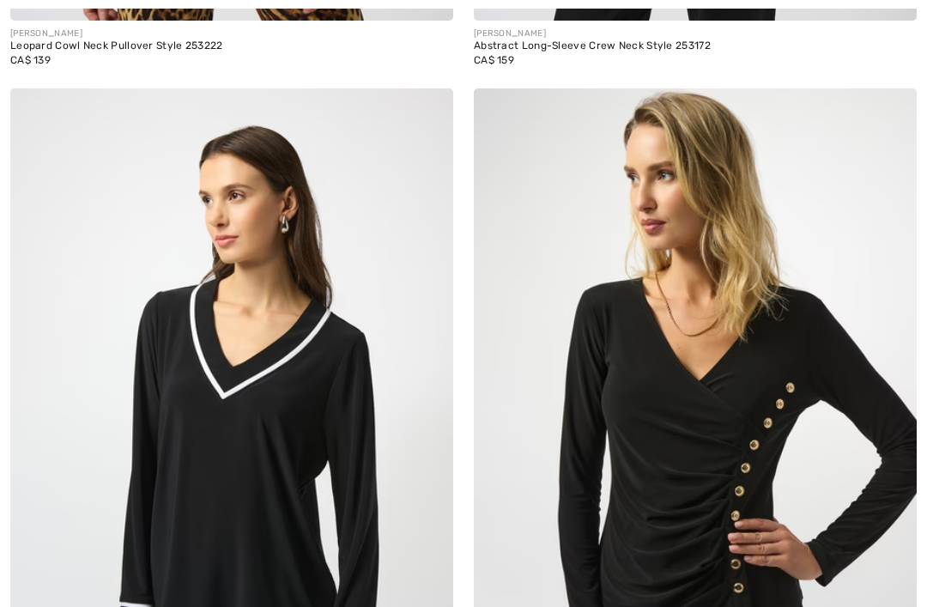
checkbox input "true"
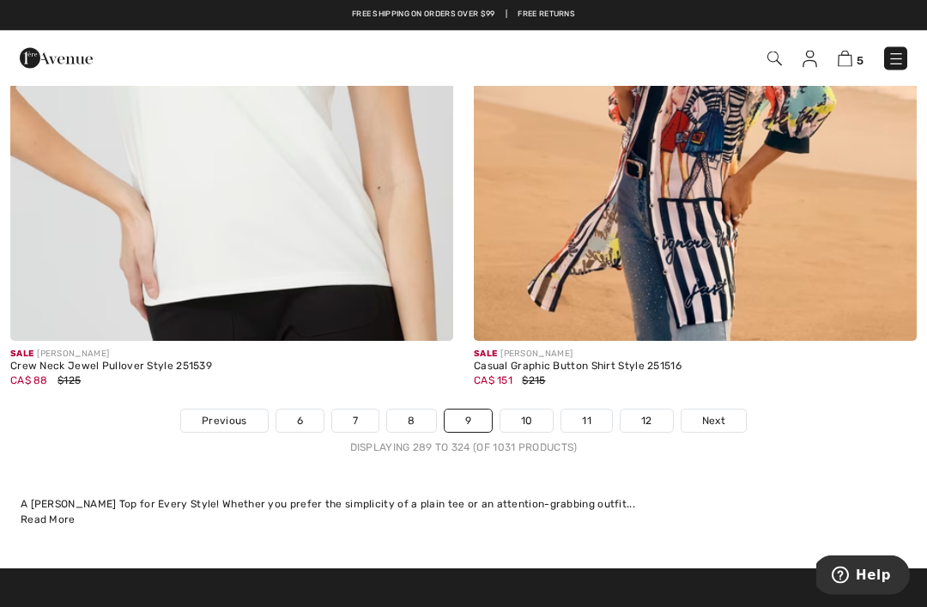
scroll to position [13418, 0]
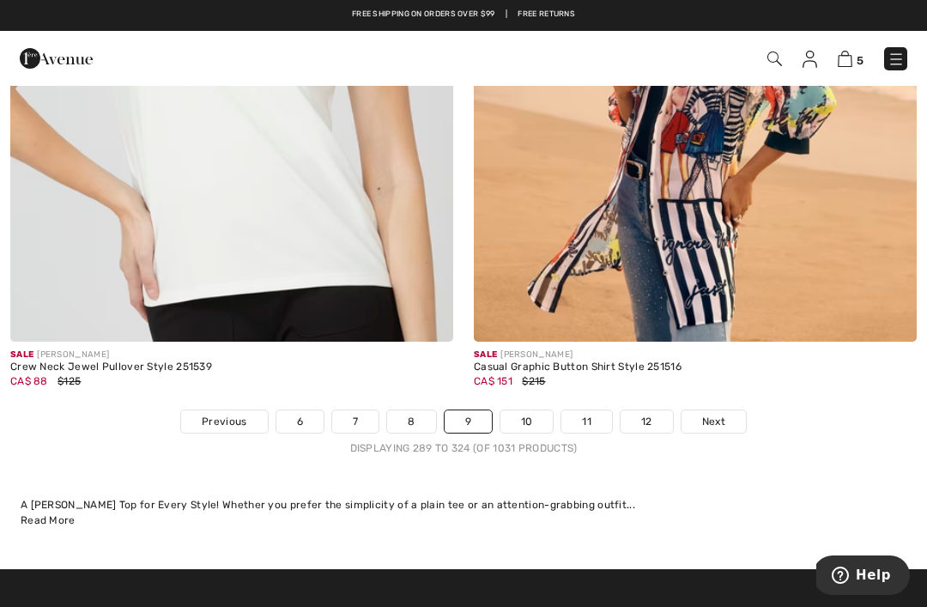
click at [723, 414] on span "Next" at bounding box center [713, 421] width 23 height 15
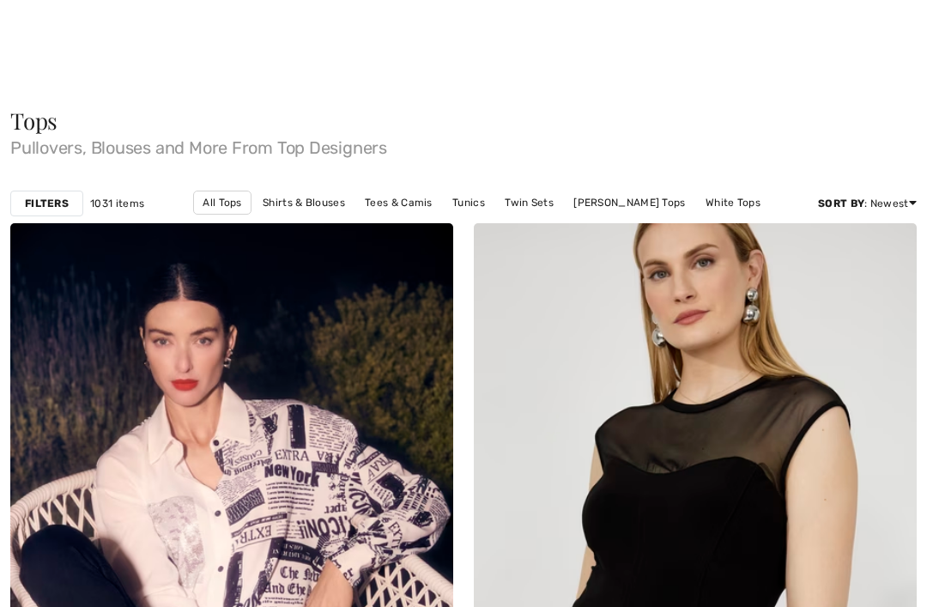
checkbox input "true"
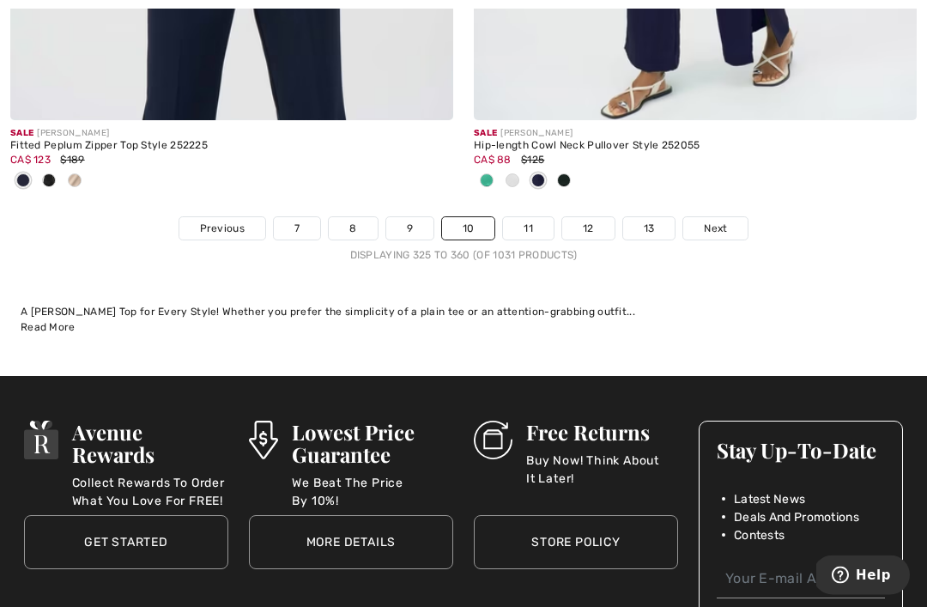
scroll to position [13758, 0]
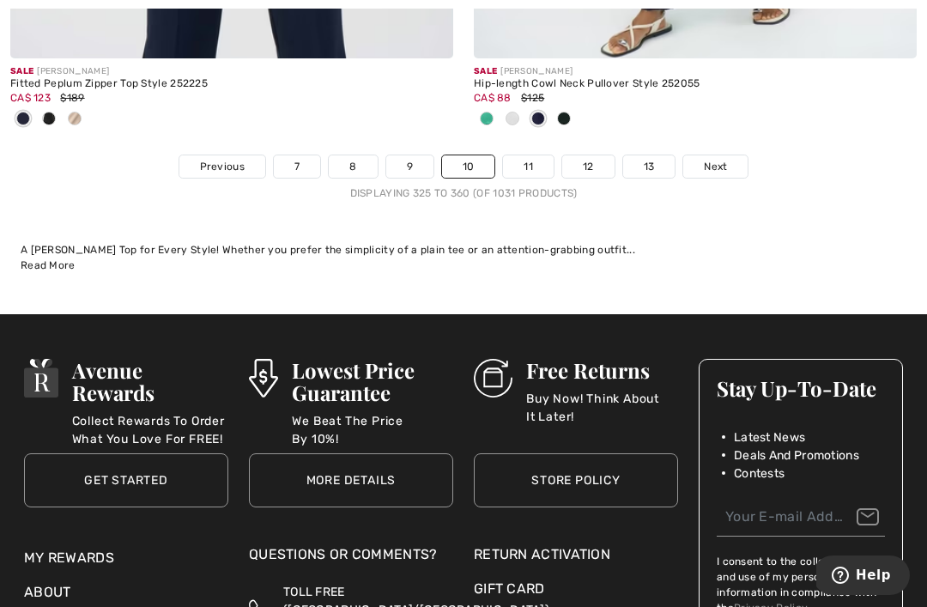
click at [723, 159] on span "Next" at bounding box center [715, 166] width 23 height 15
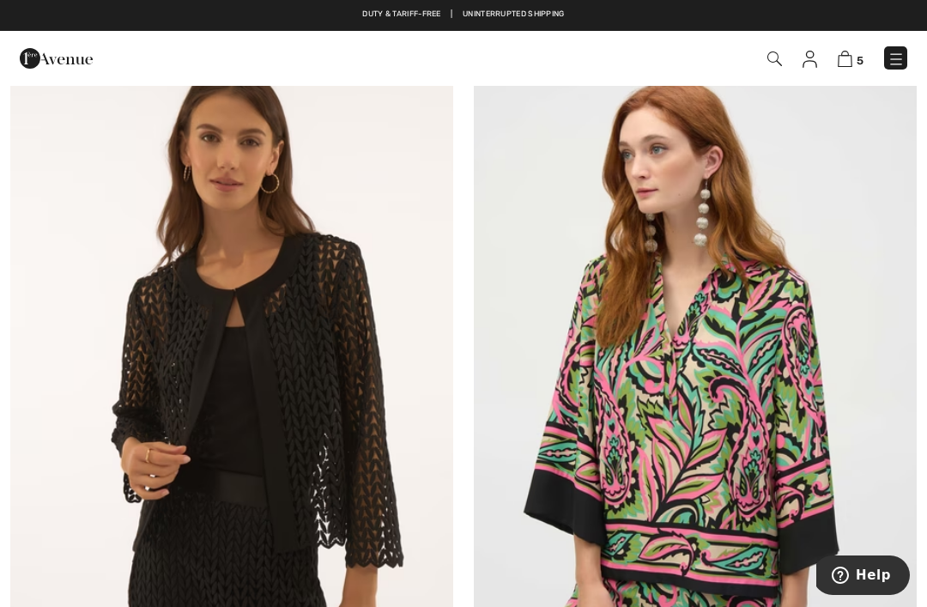
scroll to position [178, 0]
